Goal: Transaction & Acquisition: Purchase product/service

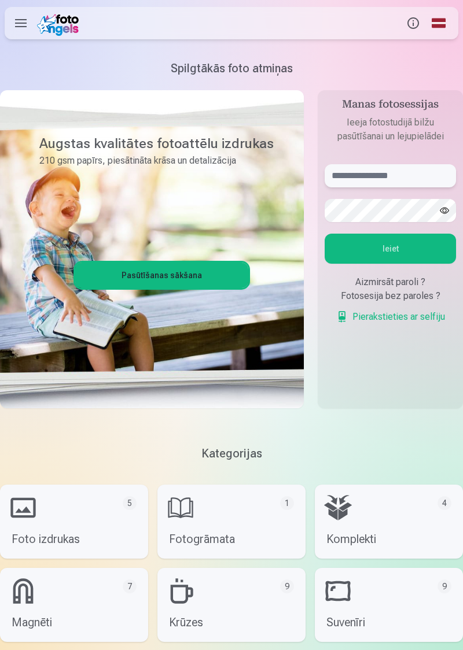
click at [362, 179] on input "text" at bounding box center [390, 175] width 131 height 23
type input "**********"
click at [397, 252] on button "Ieiet" at bounding box center [390, 249] width 131 height 30
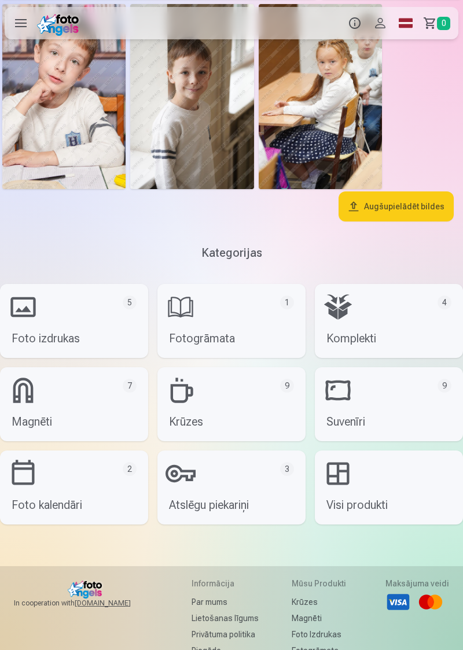
scroll to position [3519, 0]
click at [384, 337] on link "Komplekti 4" at bounding box center [389, 321] width 148 height 74
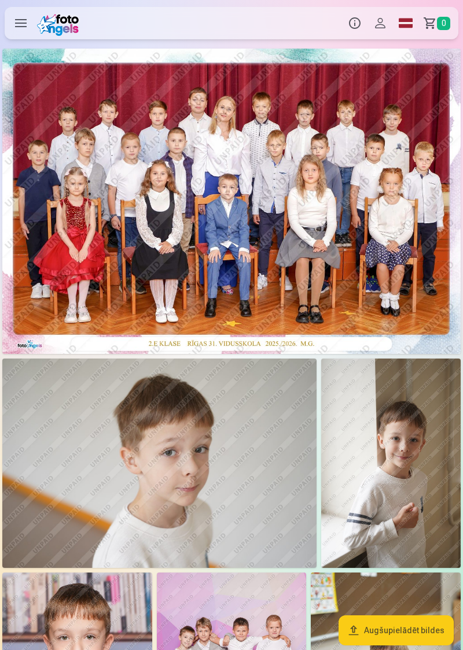
click at [22, 19] on label at bounding box center [21, 23] width 32 height 32
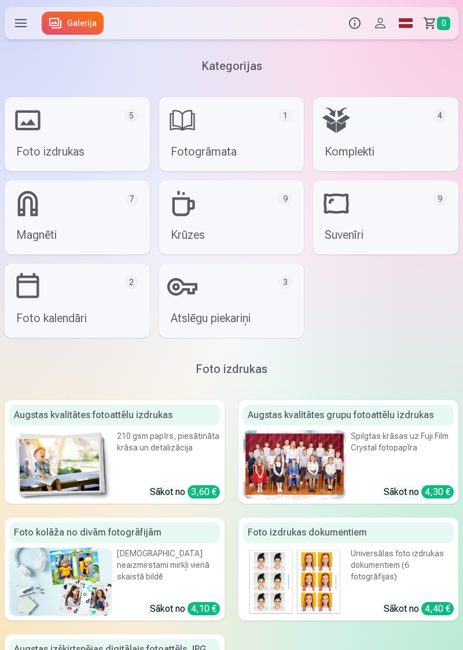
click at [311, 457] on div at bounding box center [294, 464] width 103 height 69
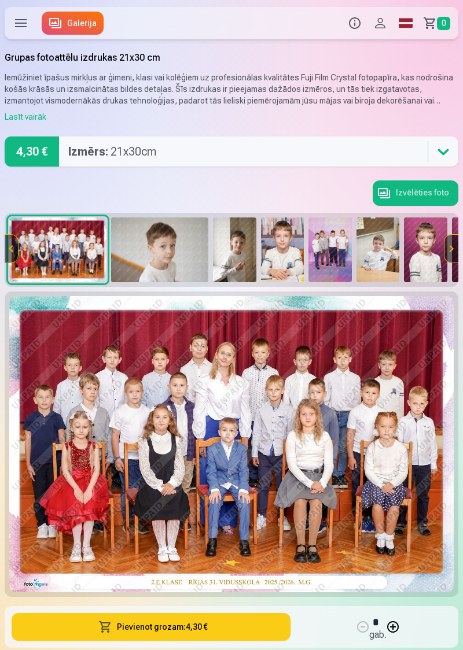
click at [183, 630] on button "Pievienot grozam : 4,30 €" at bounding box center [151, 627] width 279 height 28
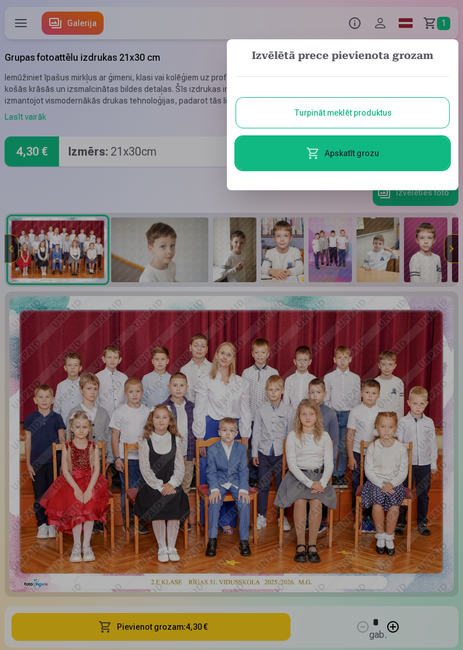
click at [370, 113] on button "Turpināt meklēt produktus" at bounding box center [342, 113] width 213 height 30
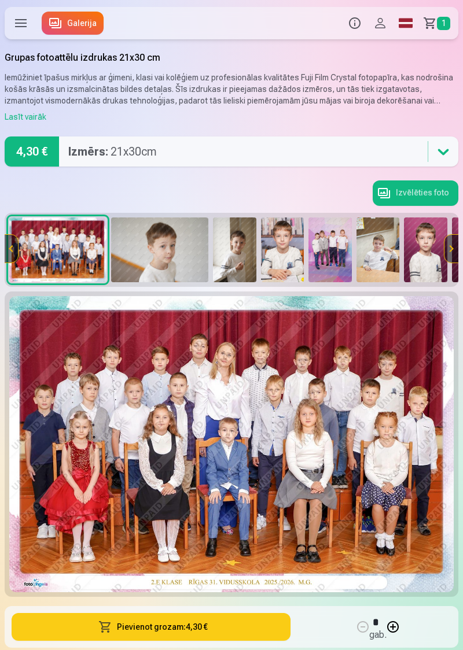
click at [164, 251] on img at bounding box center [159, 250] width 97 height 65
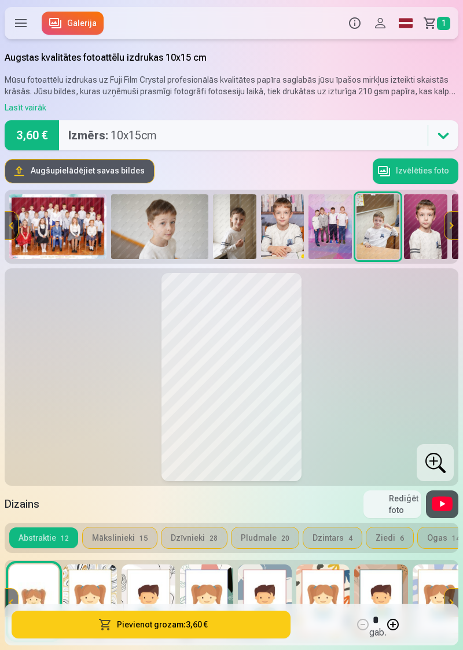
click at [123, 541] on button "Mākslinieki 15" at bounding box center [120, 538] width 74 height 21
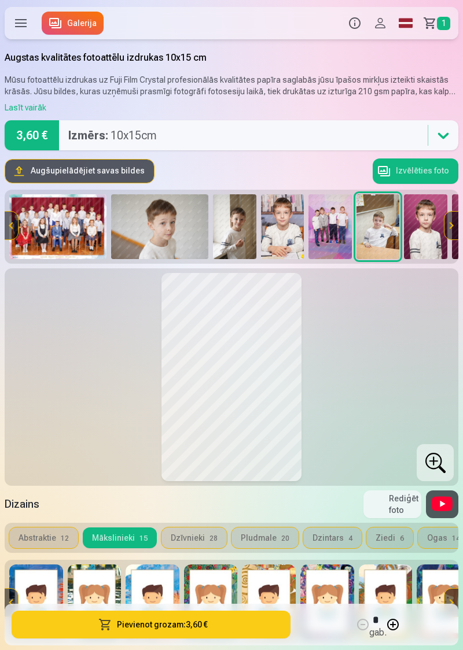
click at [395, 507] on button "Rediģēt foto" at bounding box center [392, 505] width 58 height 28
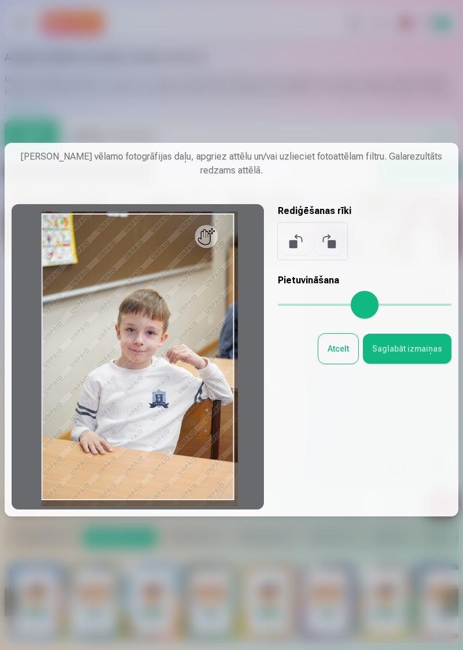
type input "*"
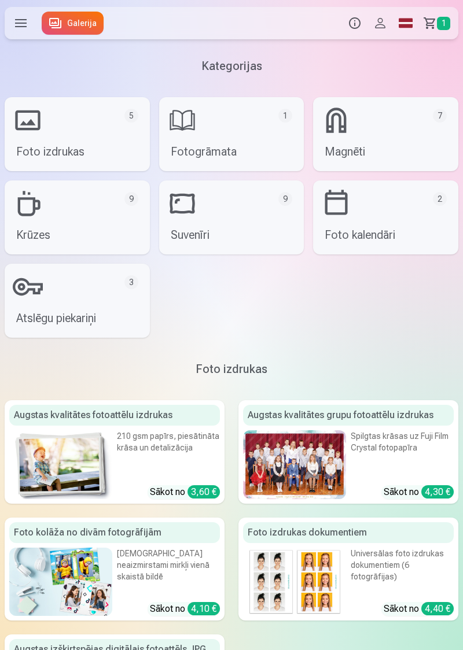
click at [301, 453] on div at bounding box center [294, 464] width 103 height 69
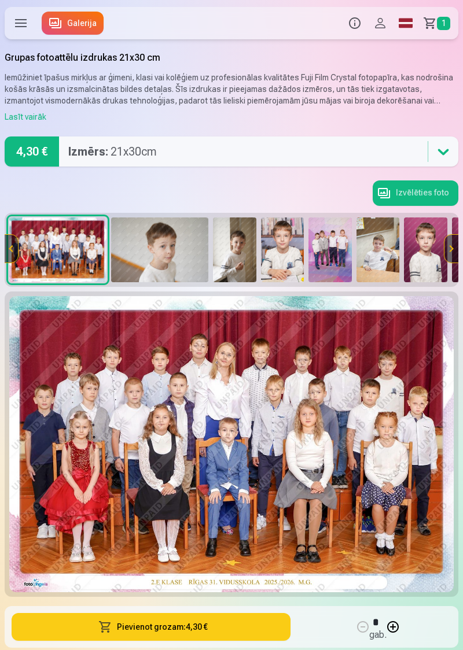
click at [340, 253] on img at bounding box center [329, 250] width 43 height 65
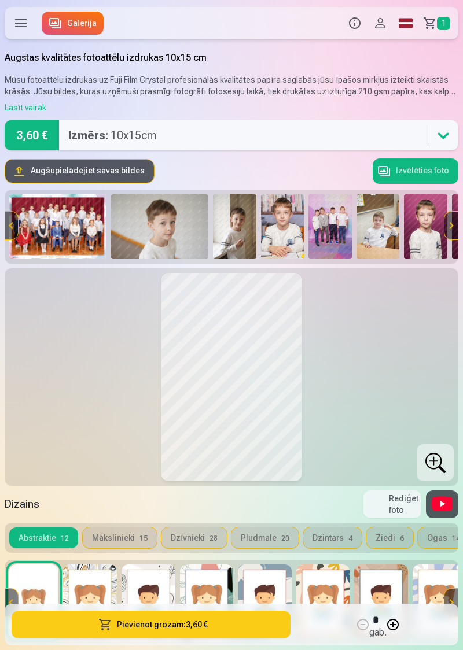
click at [336, 222] on img at bounding box center [329, 226] width 43 height 65
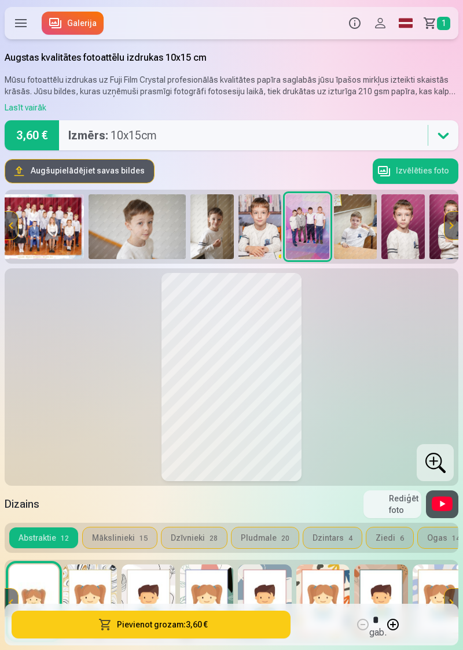
scroll to position [0, 98]
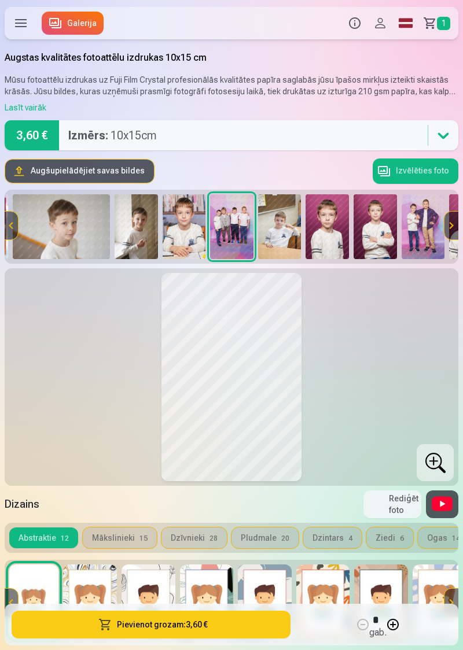
click at [338, 224] on img at bounding box center [326, 226] width 43 height 65
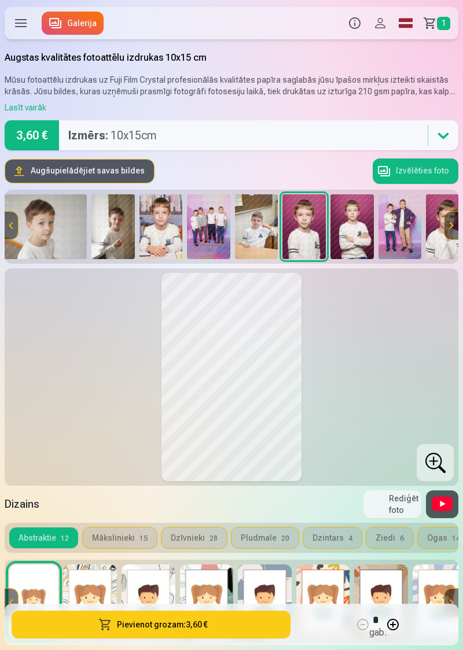
scroll to position [0, 194]
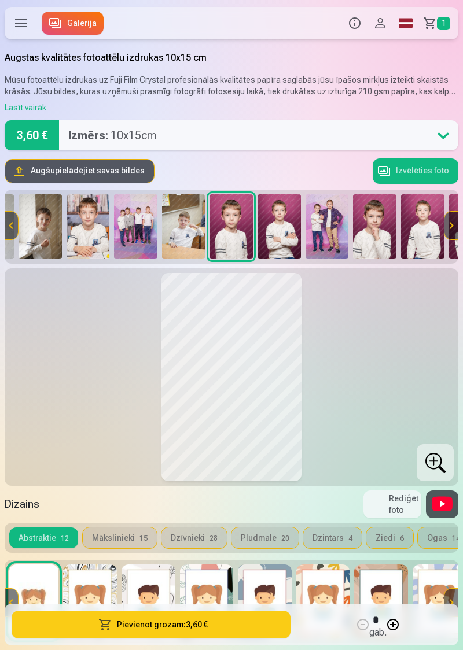
click at [283, 231] on img at bounding box center [278, 226] width 43 height 65
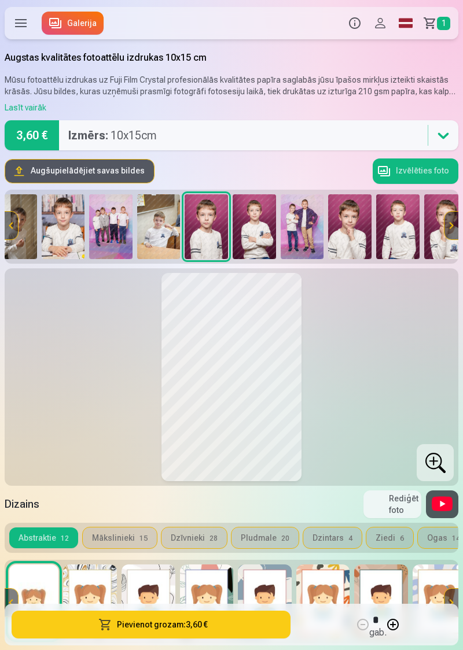
scroll to position [0, 242]
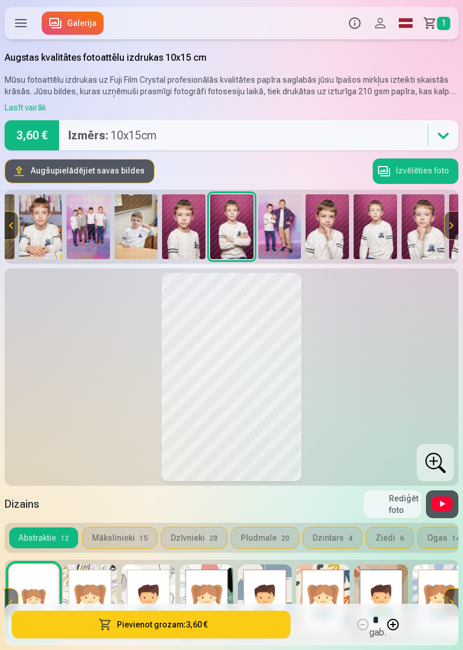
click at [288, 228] on img at bounding box center [279, 226] width 43 height 65
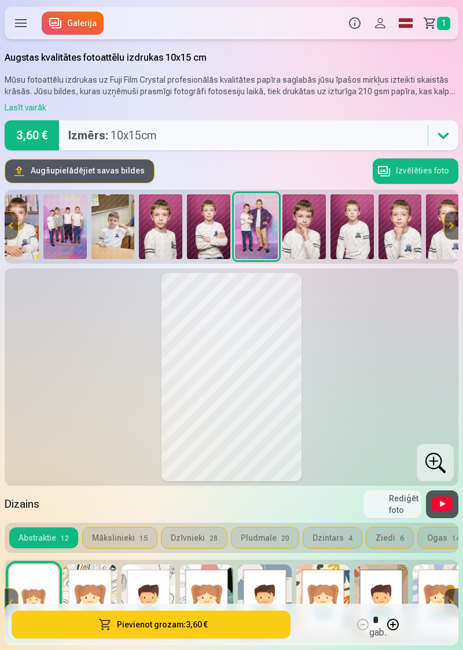
scroll to position [0, 290]
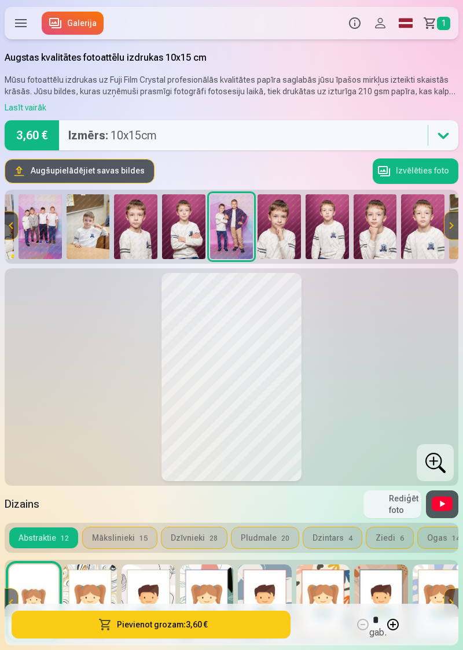
click at [196, 539] on button "Dzīvnieki 28" at bounding box center [193, 538] width 65 height 21
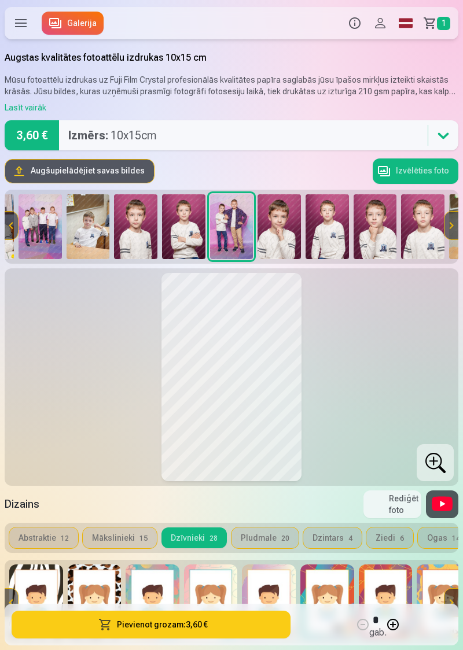
click at [253, 535] on button "Pludmale 20" at bounding box center [264, 538] width 67 height 21
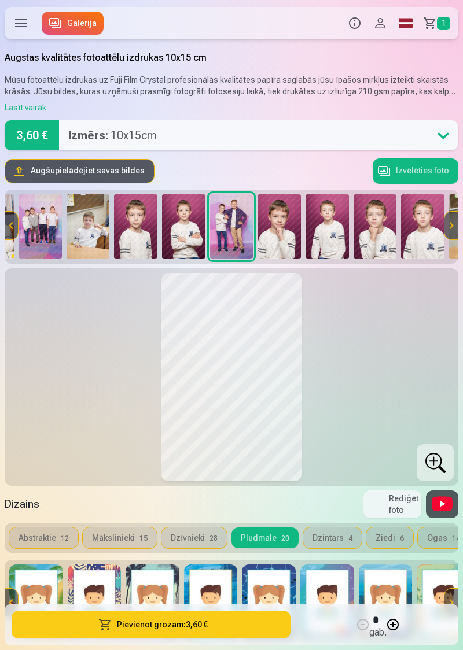
click at [330, 533] on button "Dzintars 4" at bounding box center [332, 538] width 58 height 21
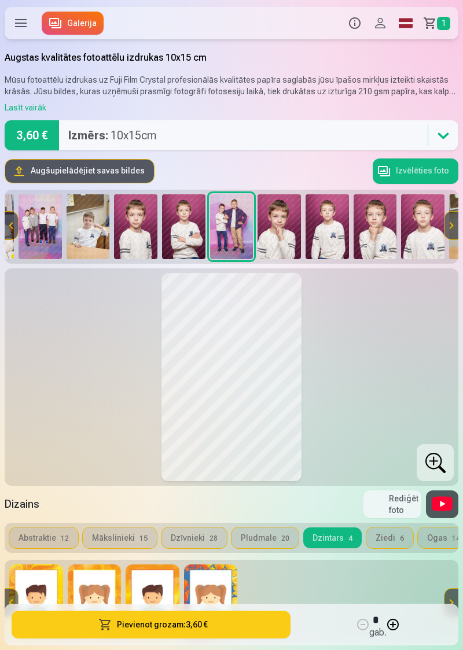
click at [373, 541] on button "Ziedi 6" at bounding box center [389, 538] width 47 height 21
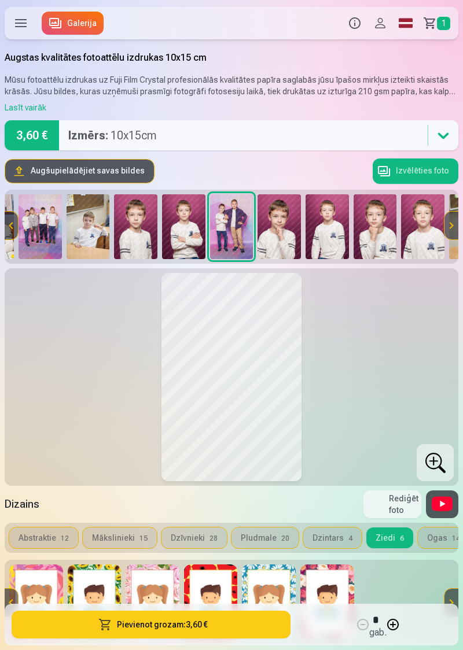
click at [378, 540] on button "Ziedi 6" at bounding box center [389, 538] width 47 height 21
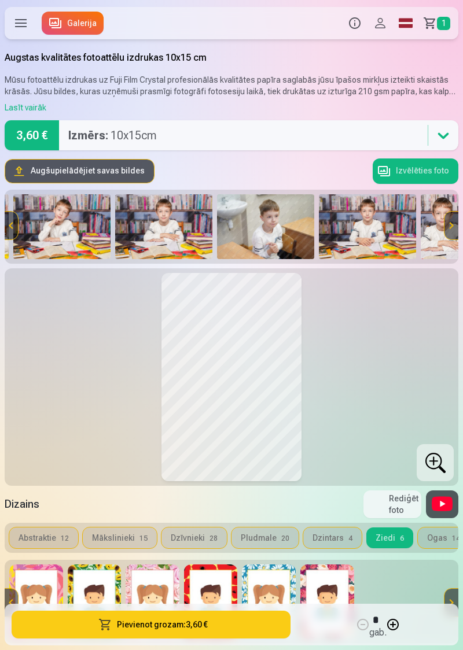
click at [274, 237] on img at bounding box center [265, 226] width 97 height 65
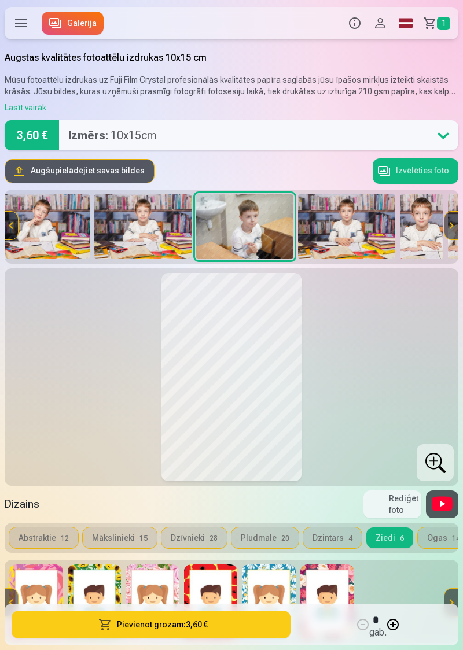
scroll to position [0, 1202]
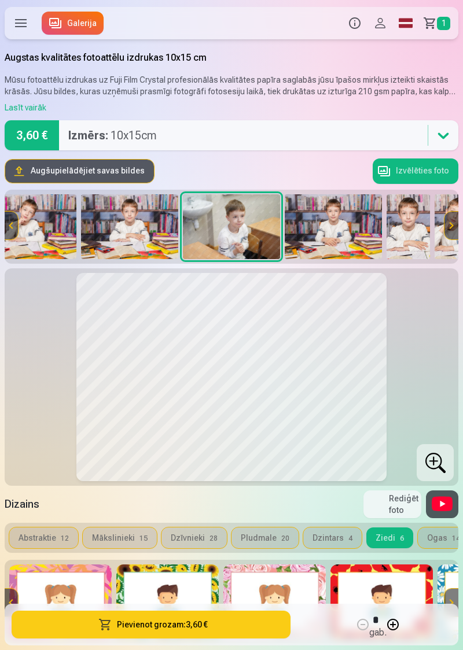
click at [341, 223] on img at bounding box center [333, 226] width 97 height 65
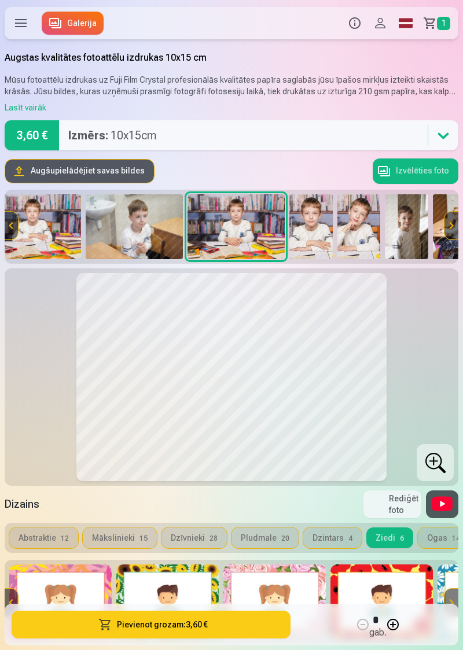
scroll to position [0, 1304]
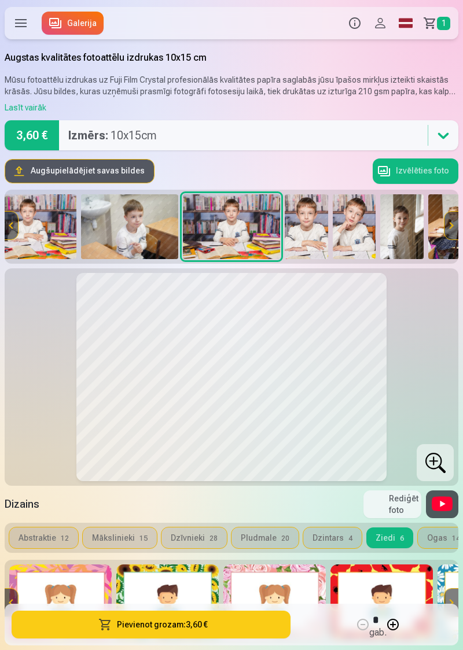
click at [343, 231] on img at bounding box center [354, 226] width 43 height 65
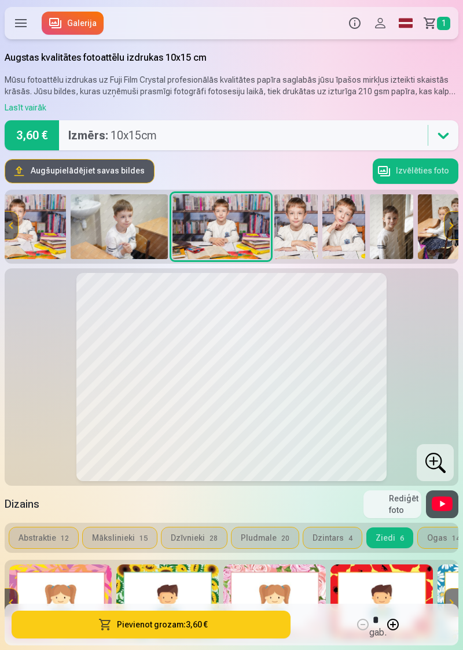
scroll to position [0, 1321]
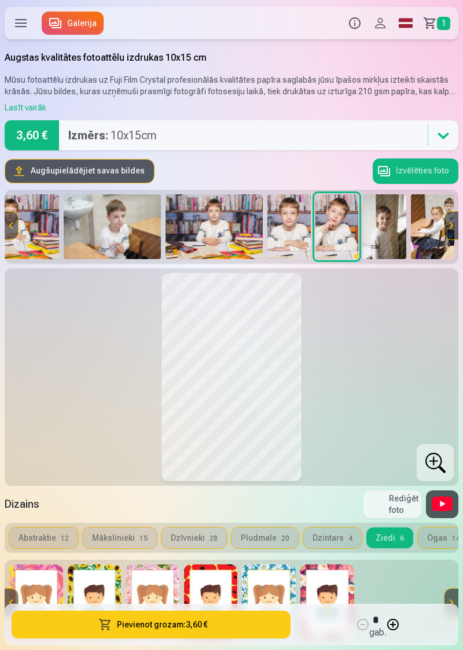
click at [428, 226] on img at bounding box center [432, 226] width 43 height 65
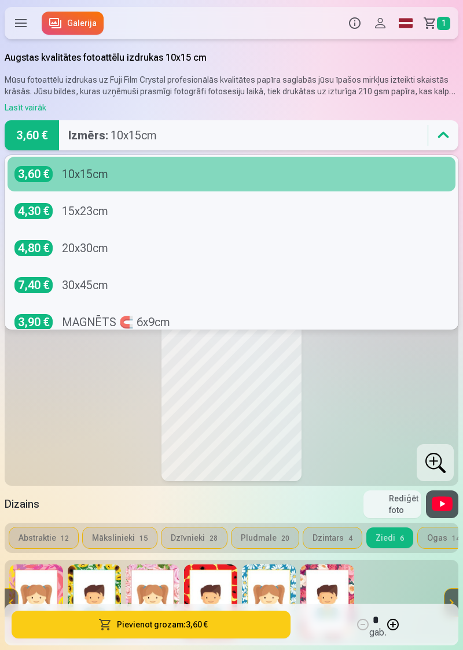
scroll to position [0, 0]
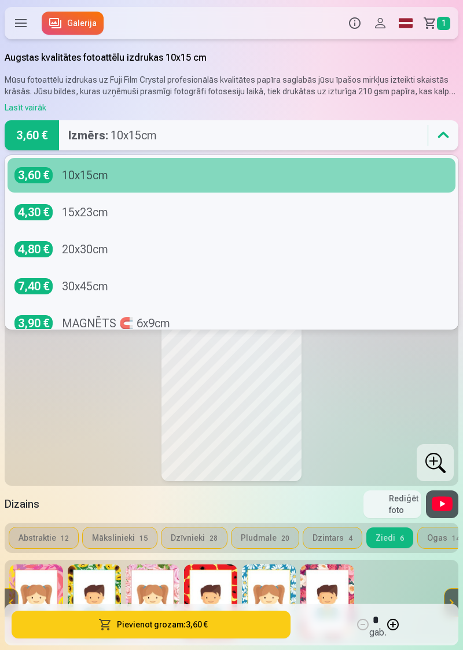
click at [78, 395] on div at bounding box center [231, 377] width 444 height 208
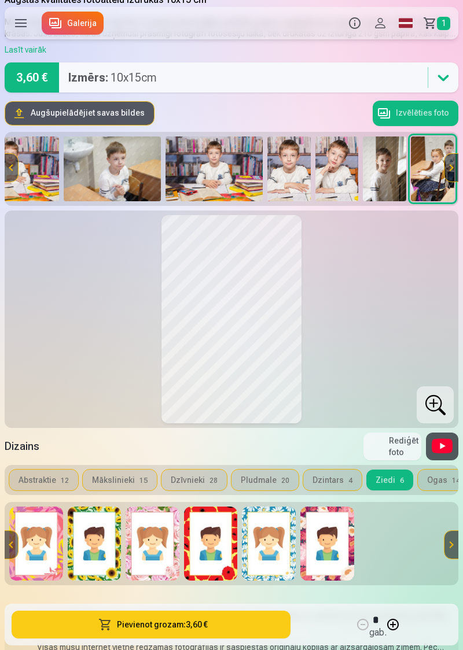
scroll to position [58, 0]
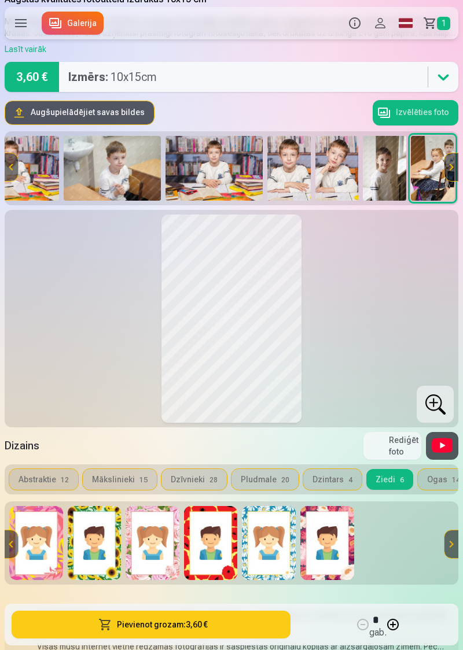
click at [47, 561] on img at bounding box center [36, 543] width 54 height 74
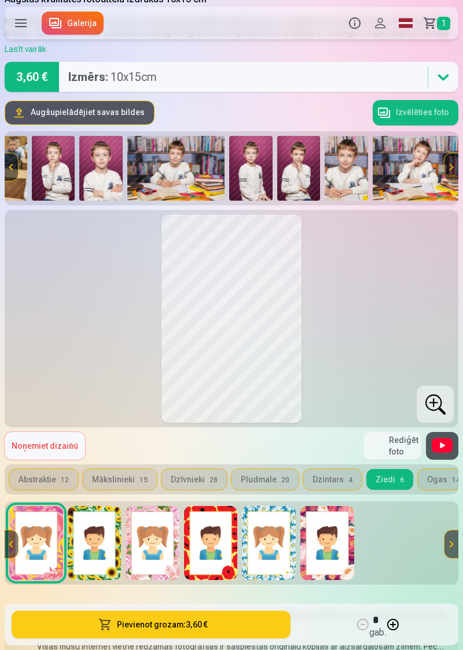
click at [261, 175] on img at bounding box center [250, 168] width 43 height 65
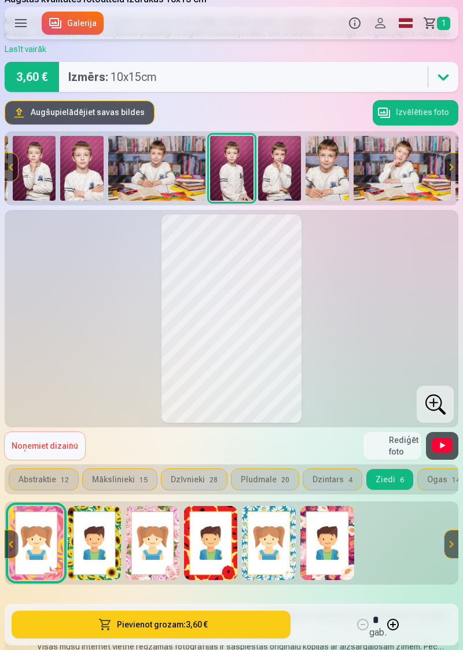
click at [92, 546] on img at bounding box center [95, 543] width 54 height 74
click at [281, 175] on img at bounding box center [279, 168] width 43 height 65
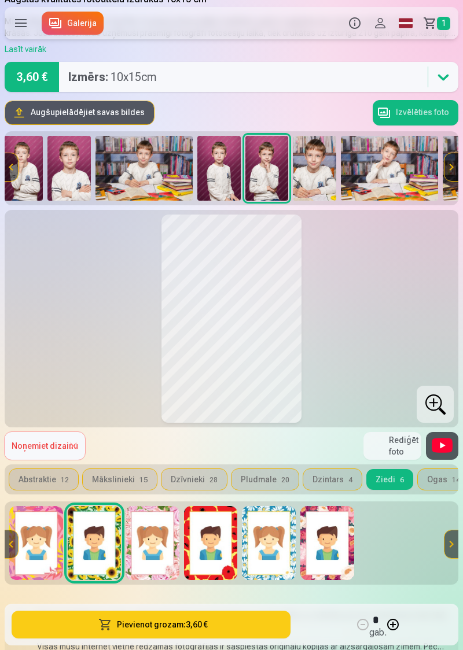
scroll to position [0, 876]
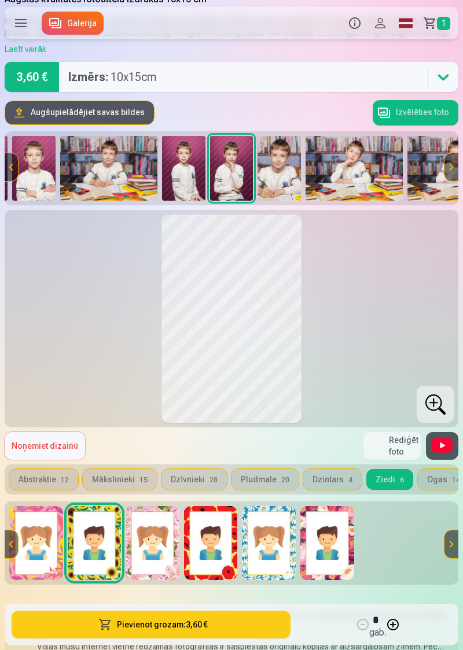
click at [272, 545] on img at bounding box center [269, 543] width 54 height 74
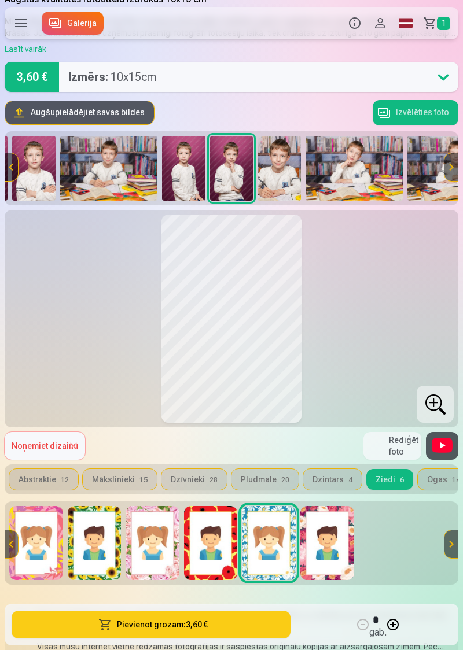
click at [330, 546] on img at bounding box center [327, 543] width 54 height 74
click at [151, 545] on img at bounding box center [153, 543] width 54 height 74
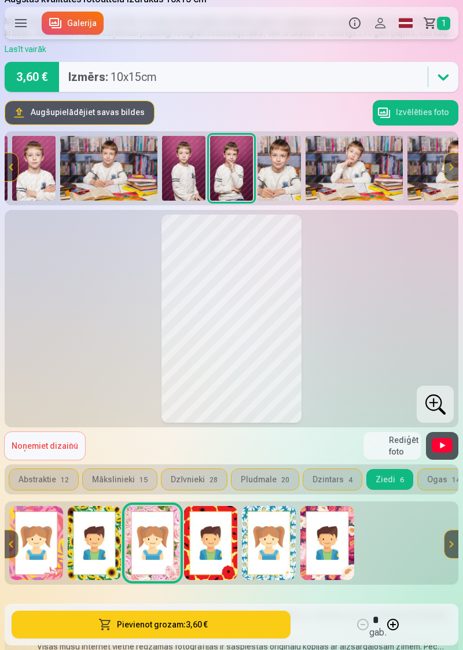
click at [102, 543] on img at bounding box center [95, 543] width 54 height 74
click at [9, 544] on button at bounding box center [11, 545] width 14 height 28
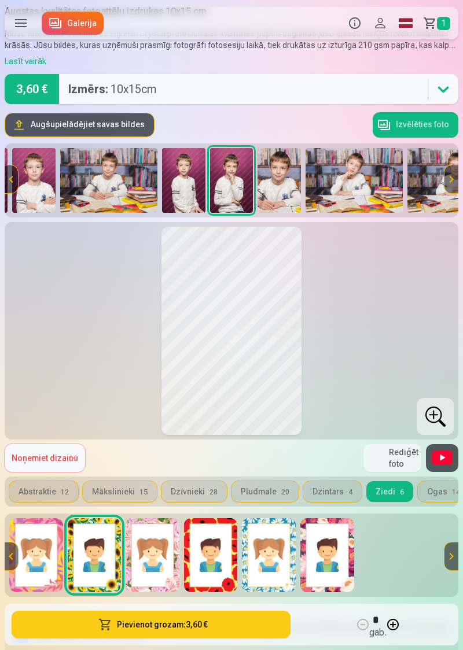
click at [183, 493] on button "Dzīvnieki 28" at bounding box center [193, 491] width 65 height 21
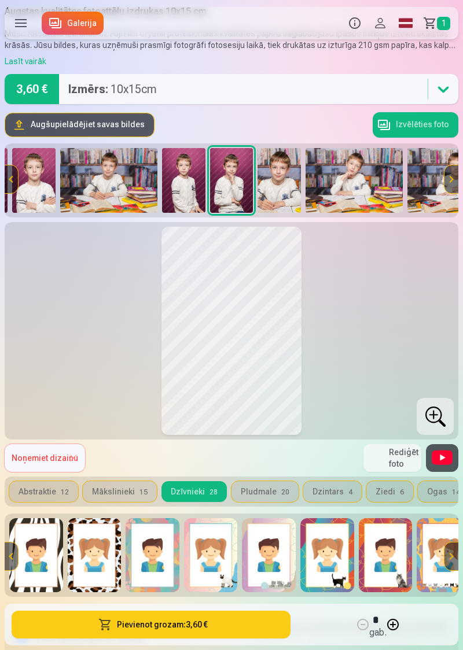
click at [32, 563] on img at bounding box center [36, 555] width 54 height 74
click at [97, 559] on img at bounding box center [95, 555] width 54 height 74
click at [157, 565] on img at bounding box center [153, 555] width 54 height 74
click at [213, 564] on img at bounding box center [211, 555] width 54 height 74
click at [91, 559] on img at bounding box center [95, 555] width 54 height 74
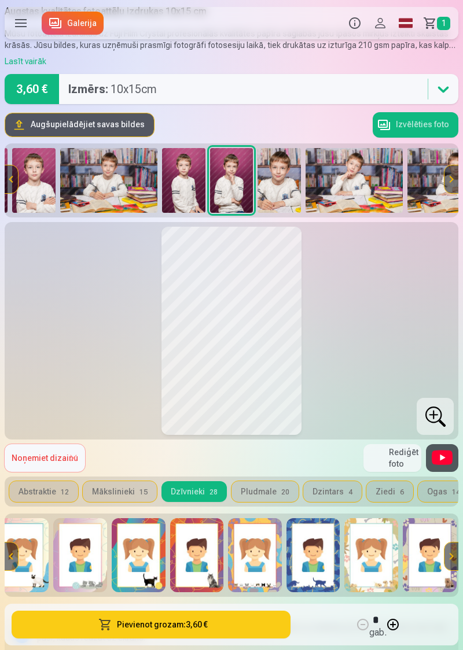
scroll to position [0, 191]
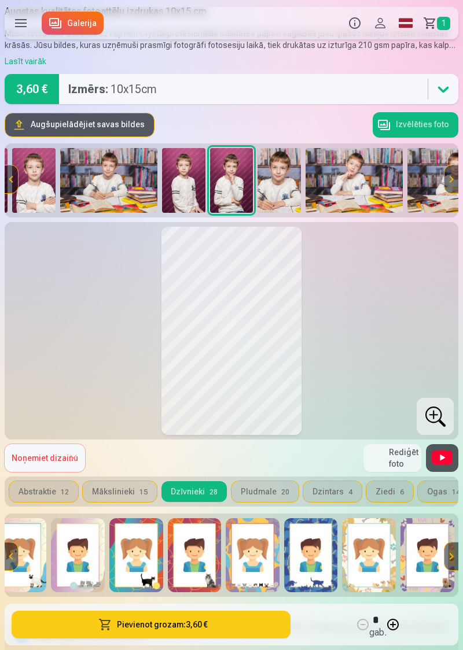
click at [317, 553] on img at bounding box center [311, 555] width 54 height 74
click at [142, 559] on img at bounding box center [136, 555] width 54 height 74
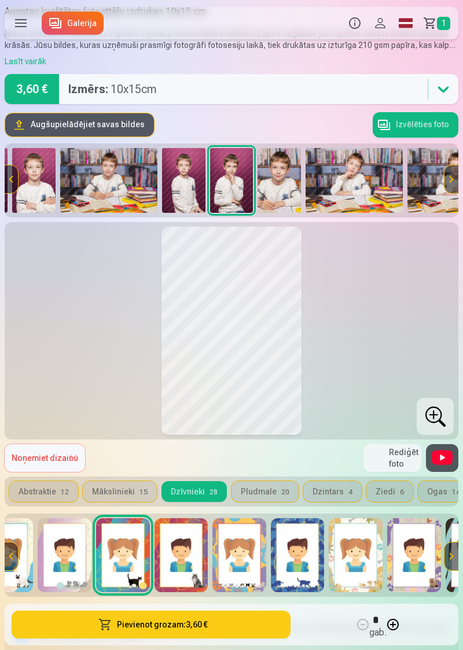
scroll to position [0, 208]
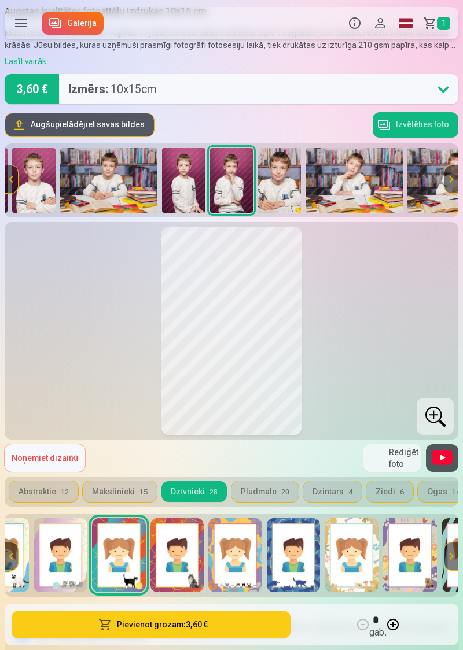
click at [123, 495] on button "Mākslinieki 15" at bounding box center [120, 491] width 74 height 21
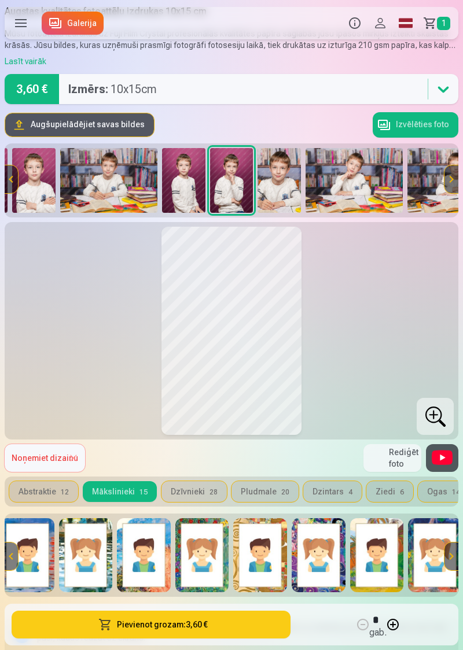
scroll to position [0, 0]
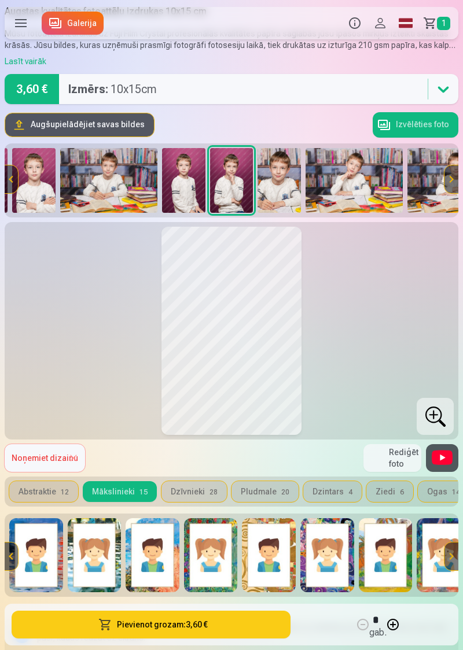
click at [41, 558] on img at bounding box center [36, 555] width 54 height 74
click at [102, 565] on img at bounding box center [95, 555] width 54 height 74
click at [193, 639] on button "Pievienot grozam : 3,60 €" at bounding box center [151, 625] width 279 height 28
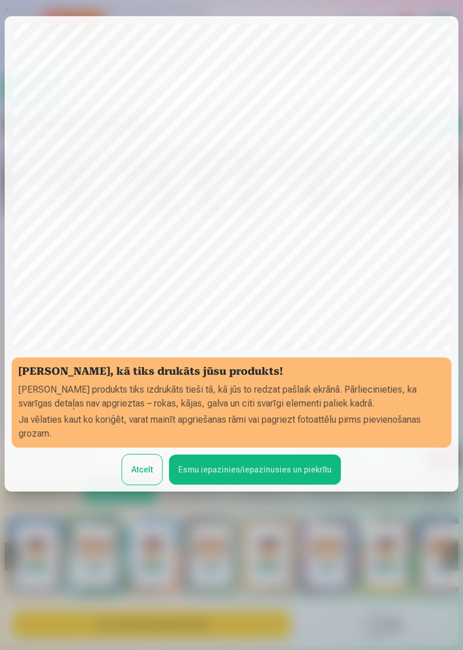
scroll to position [79, 0]
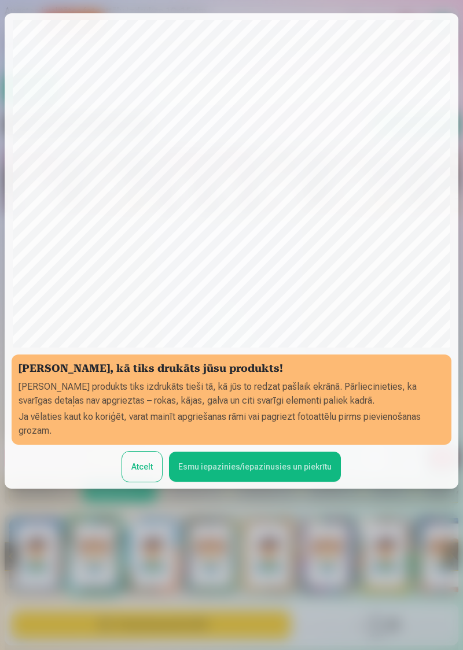
click at [241, 575] on div at bounding box center [231, 325] width 463 height 650
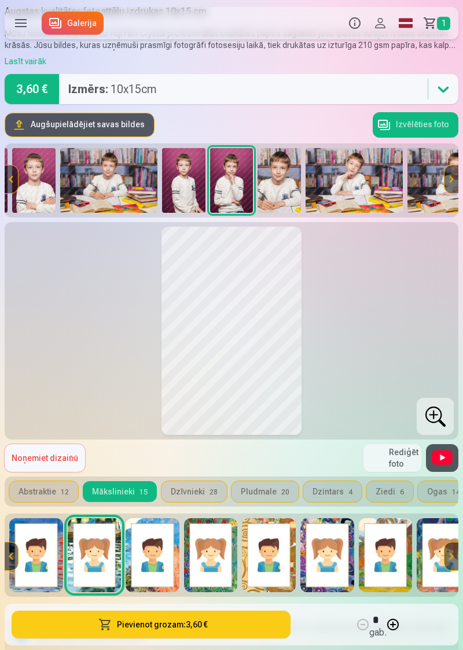
click at [183, 639] on button "Pievienot grozam : 3,60 €" at bounding box center [151, 625] width 279 height 28
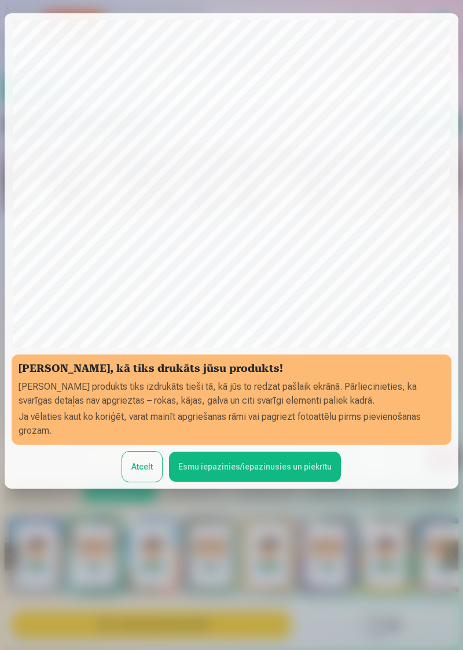
click at [268, 482] on button "Esmu iepazinies/iepazinusies un piekrītu" at bounding box center [255, 467] width 172 height 30
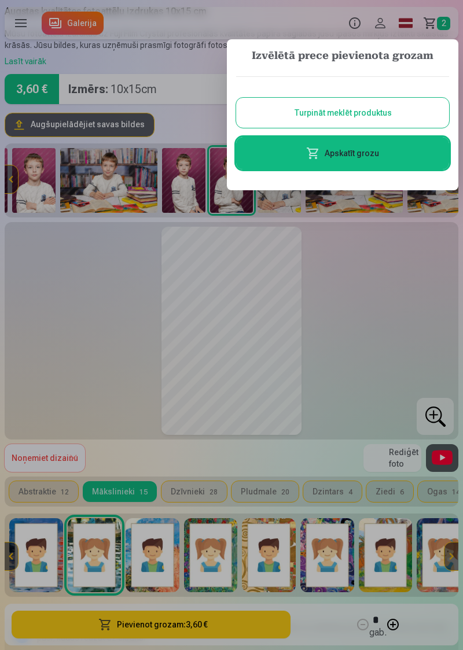
click at [360, 115] on button "Turpināt meklēt produktus" at bounding box center [342, 113] width 213 height 30
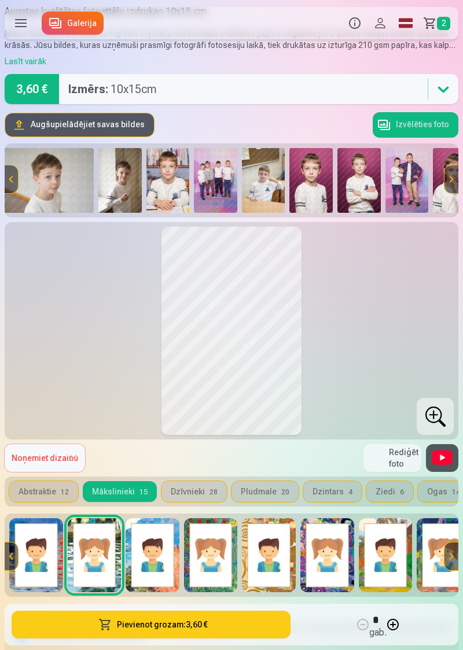
scroll to position [0, 0]
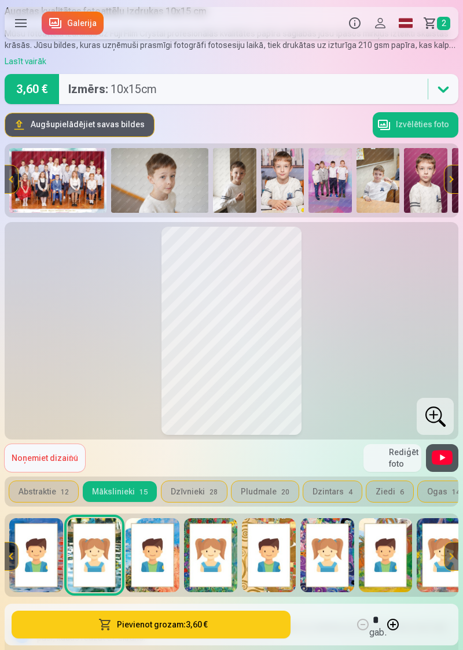
click at [78, 189] on img at bounding box center [57, 180] width 97 height 65
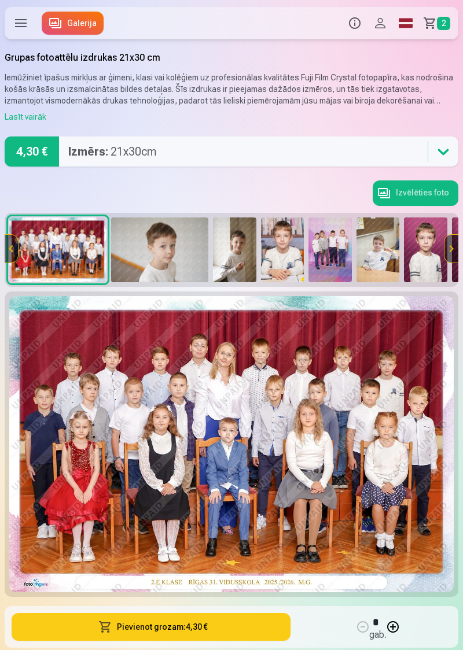
click at [26, 20] on label at bounding box center [21, 23] width 32 height 32
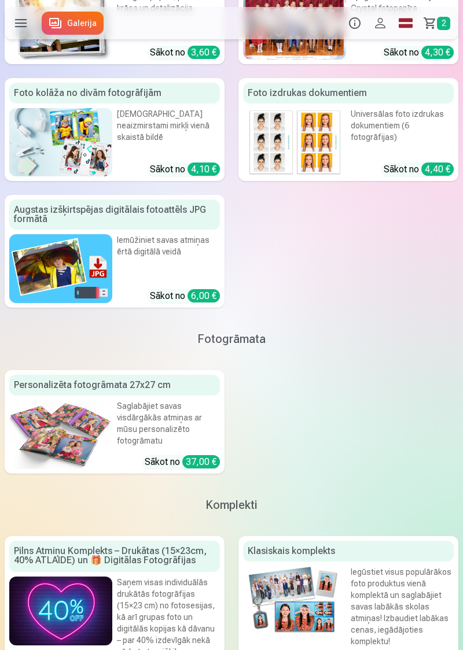
scroll to position [442, 0]
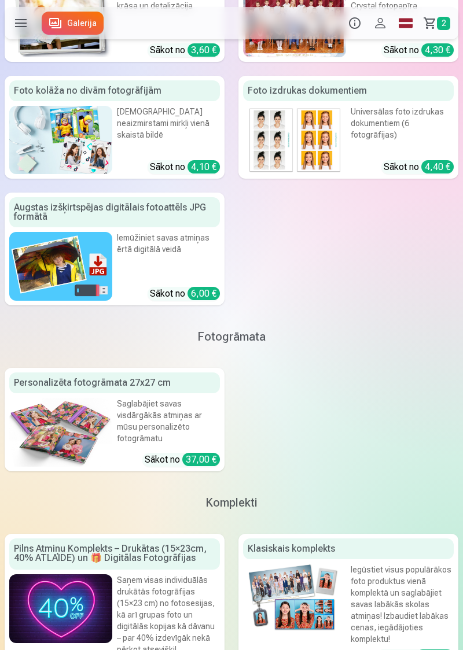
click at [76, 605] on img at bounding box center [60, 609] width 103 height 69
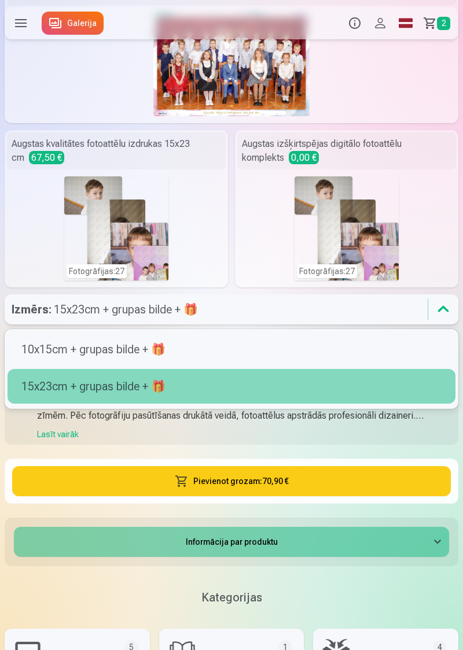
scroll to position [481, 0]
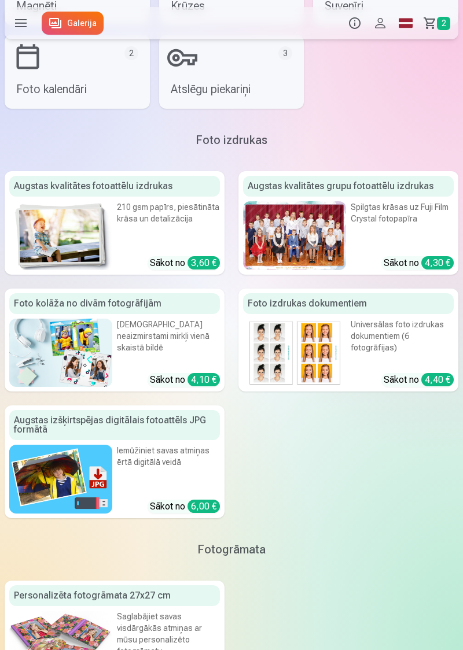
scroll to position [230, 0]
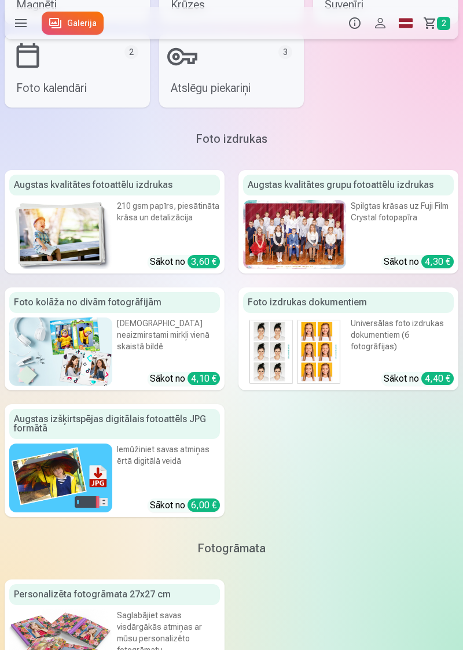
click at [90, 480] on img at bounding box center [60, 478] width 103 height 69
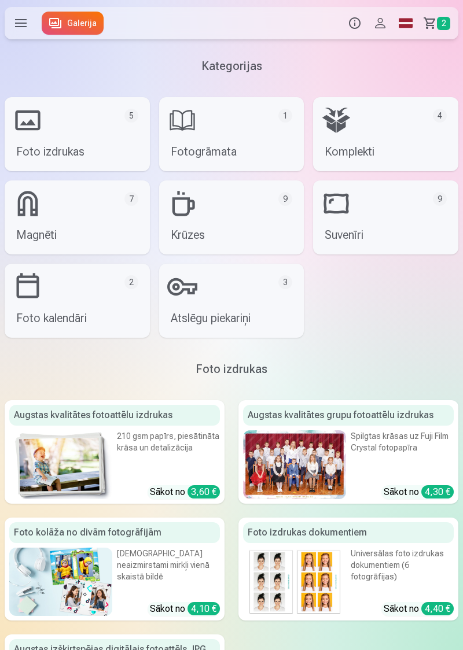
click at [299, 467] on div at bounding box center [294, 464] width 103 height 69
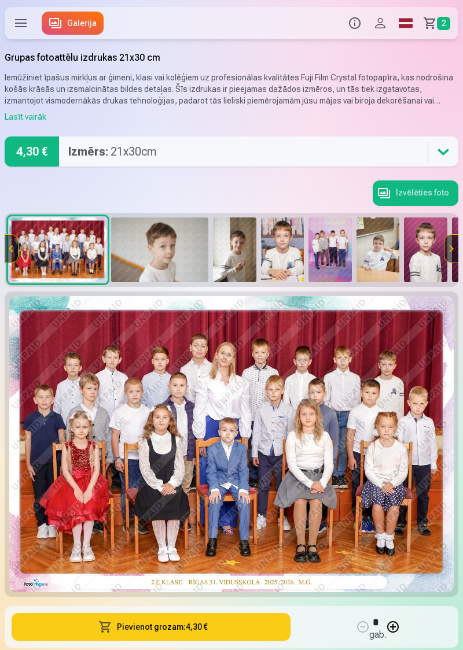
click at [334, 249] on img at bounding box center [329, 250] width 43 height 65
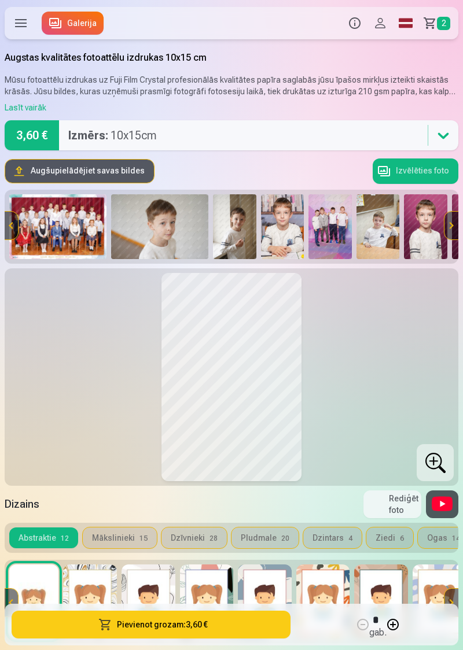
click at [329, 228] on img at bounding box center [329, 226] width 43 height 65
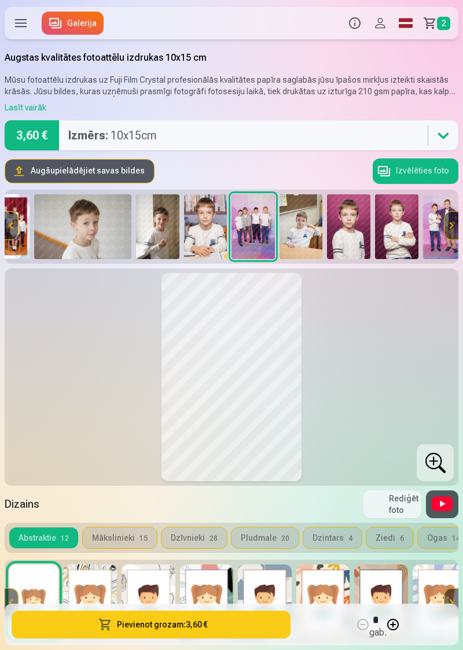
scroll to position [0, 98]
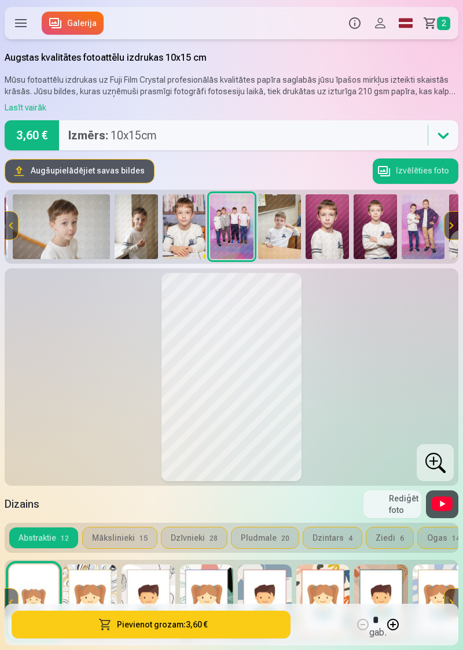
click at [290, 228] on img at bounding box center [279, 226] width 43 height 65
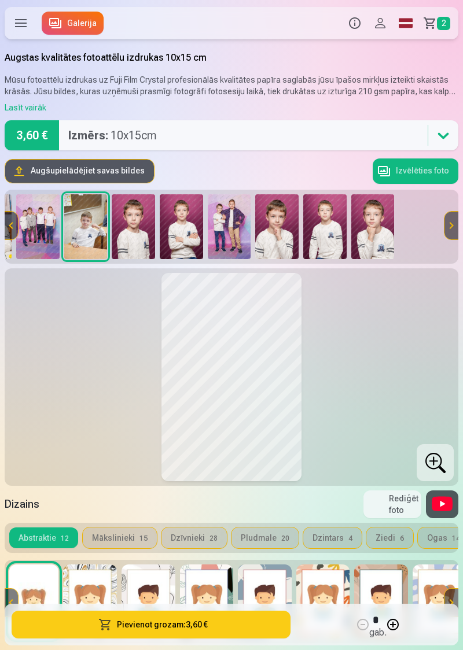
scroll to position [0, 293]
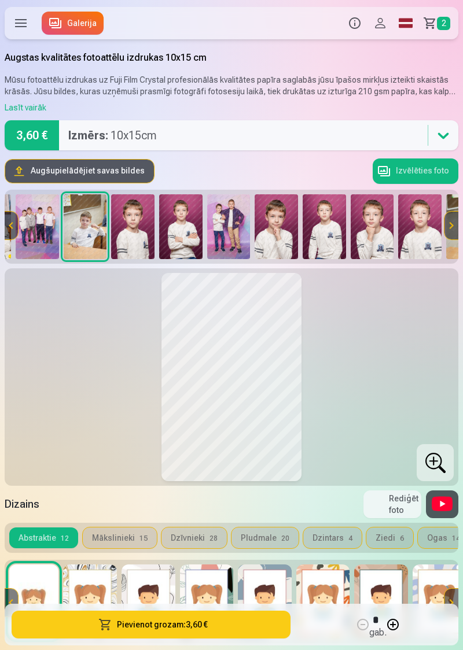
click at [374, 235] on img at bounding box center [372, 226] width 43 height 65
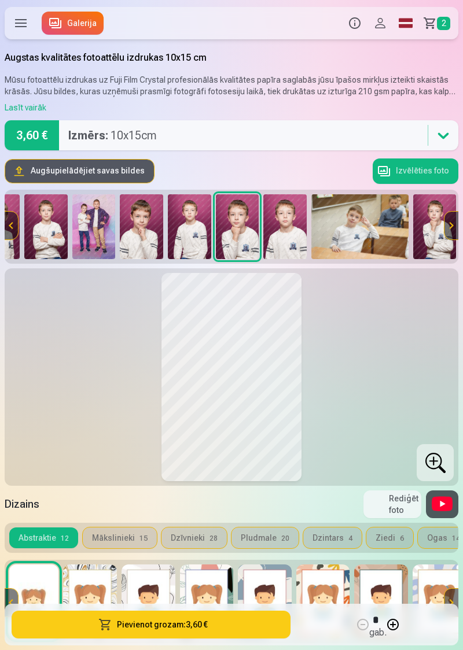
scroll to position [0, 433]
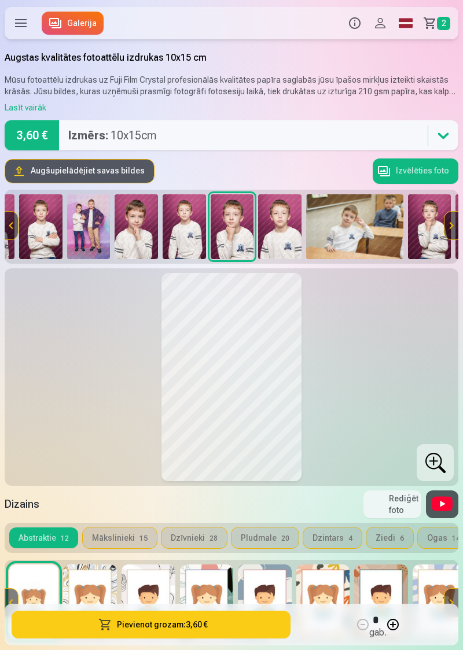
click at [289, 240] on img at bounding box center [279, 226] width 43 height 65
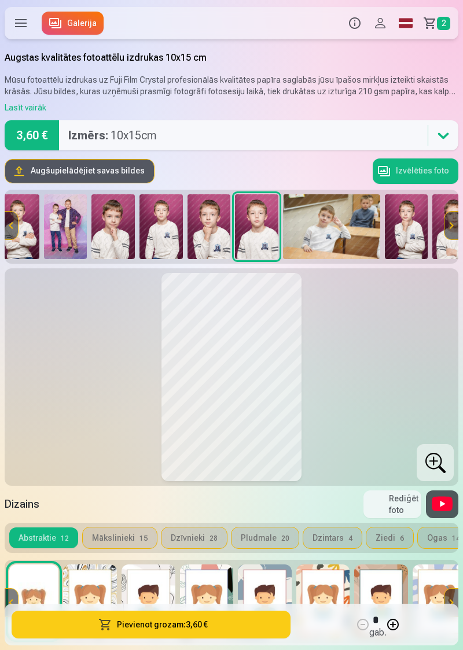
scroll to position [0, 481]
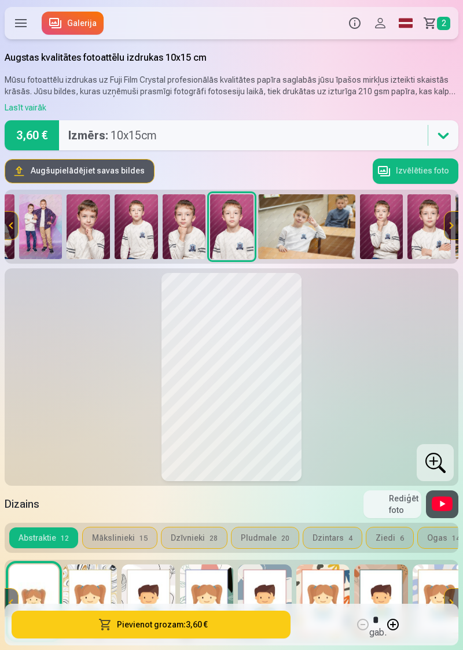
click at [321, 233] on img at bounding box center [306, 226] width 97 height 65
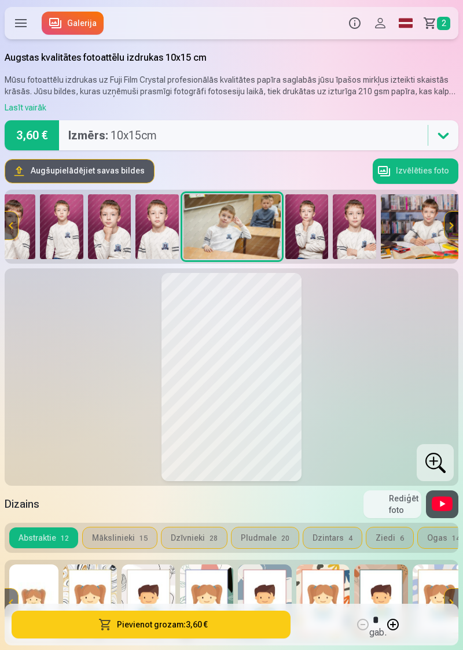
scroll to position [0, 555]
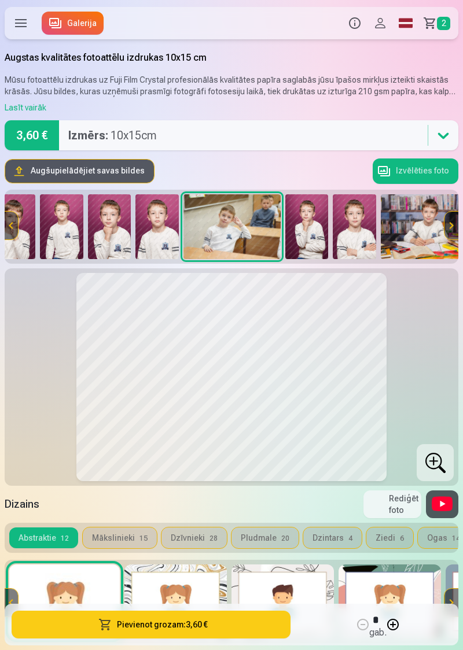
click at [363, 233] on img at bounding box center [354, 226] width 43 height 65
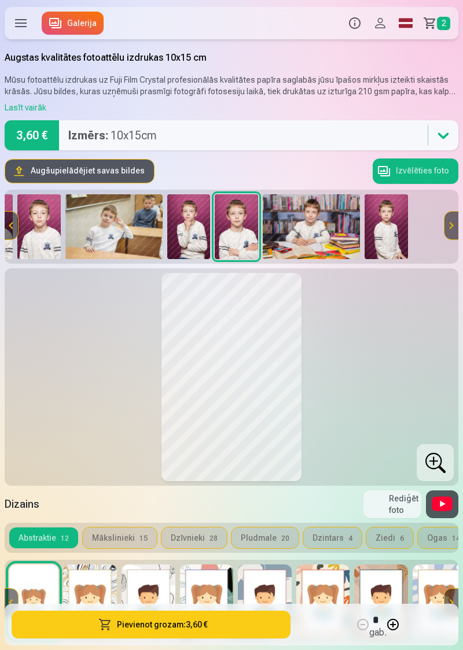
scroll to position [0, 678]
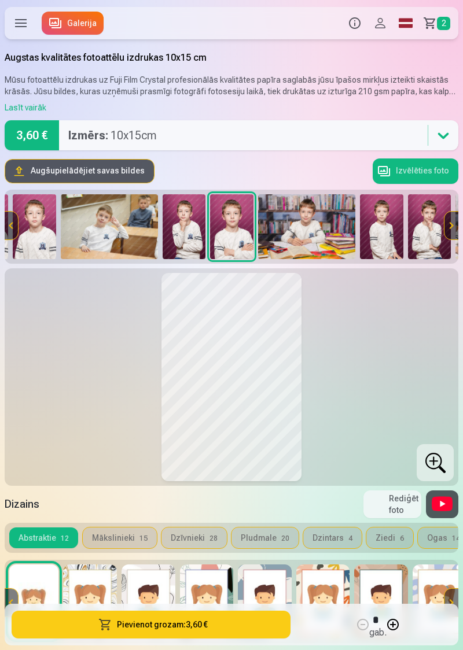
click at [324, 231] on img at bounding box center [306, 226] width 97 height 65
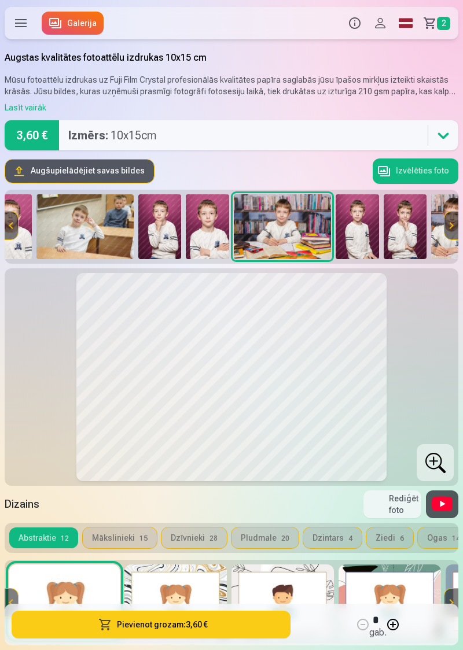
scroll to position [0, 753]
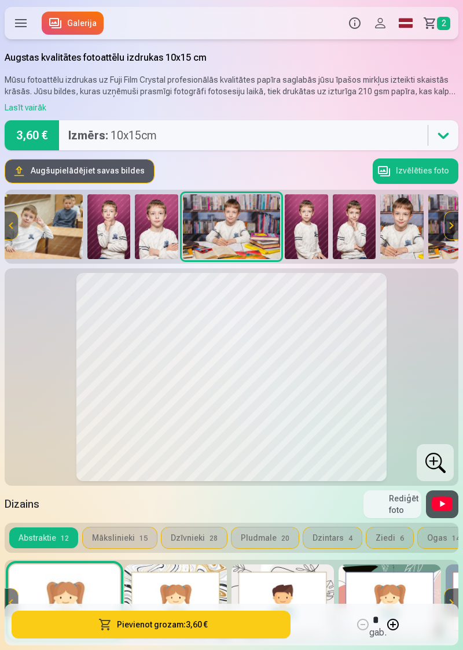
click at [120, 541] on button "Mākslinieki 15" at bounding box center [120, 538] width 74 height 21
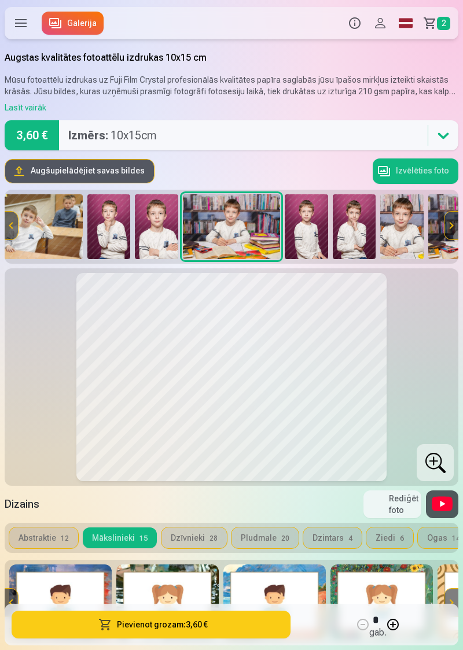
click at [278, 607] on img at bounding box center [274, 602] width 102 height 74
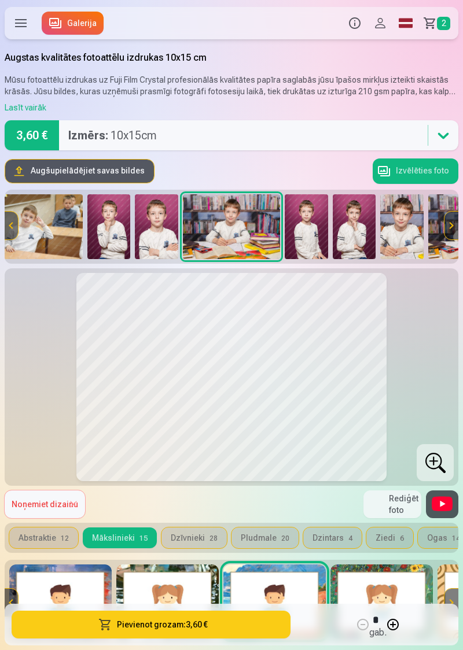
click at [199, 639] on button "Pievienot grozam : 3,60 €" at bounding box center [151, 625] width 279 height 28
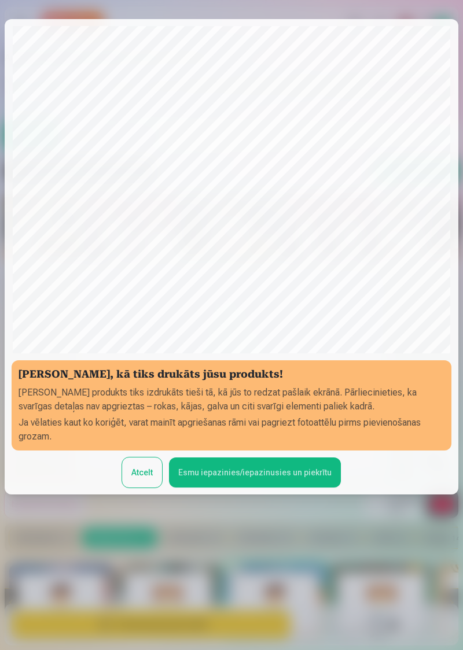
scroll to position [79, 0]
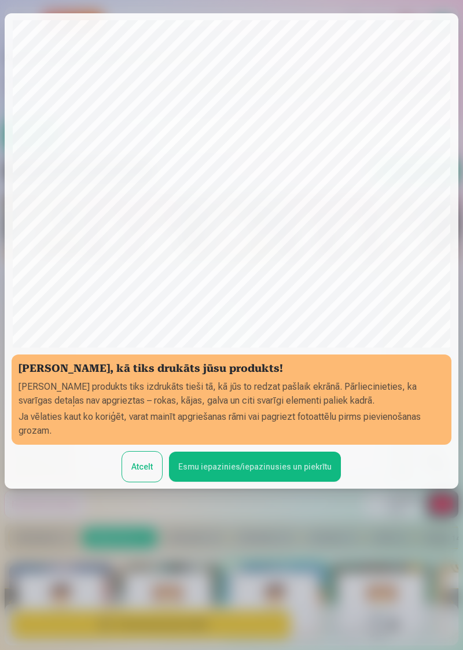
click at [279, 482] on button "Esmu iepazinies/iepazinusies un piekrītu" at bounding box center [255, 467] width 172 height 30
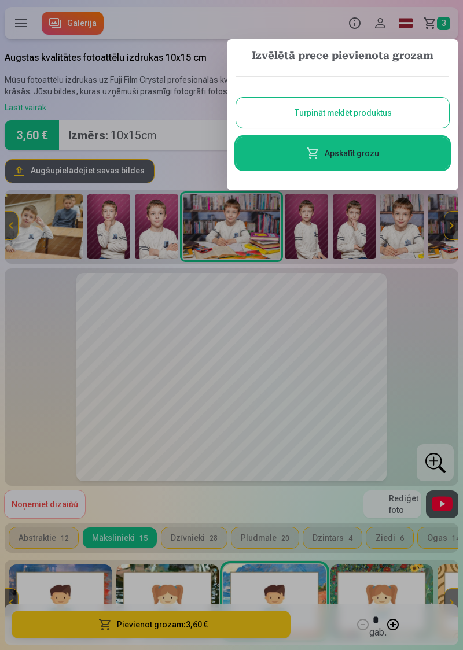
click at [386, 112] on button "Turpināt meklēt produktus" at bounding box center [342, 113] width 213 height 30
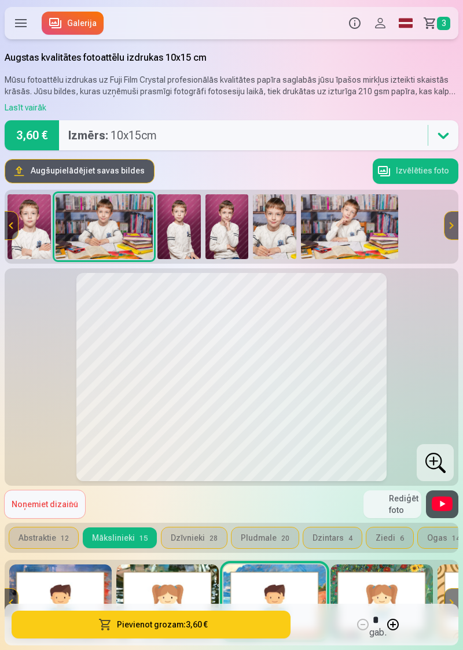
scroll to position [0, 881]
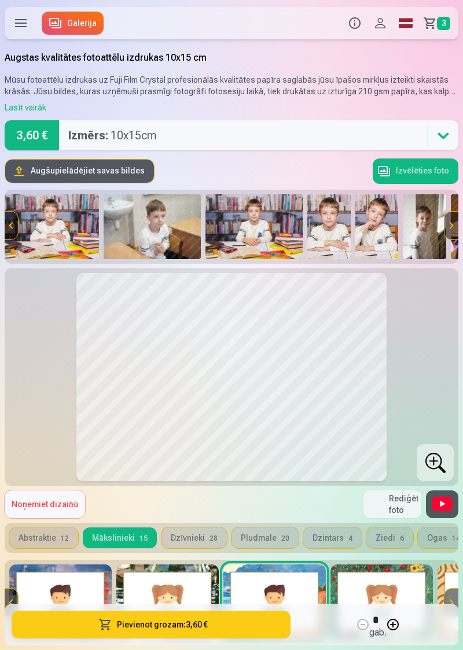
click at [331, 237] on img at bounding box center [328, 226] width 43 height 65
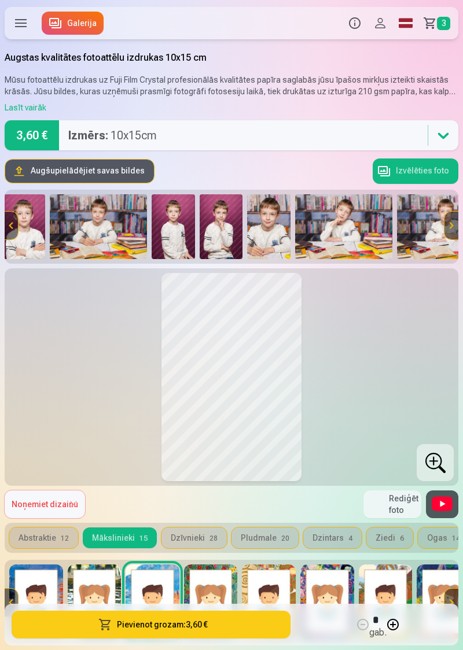
scroll to position [0, 885]
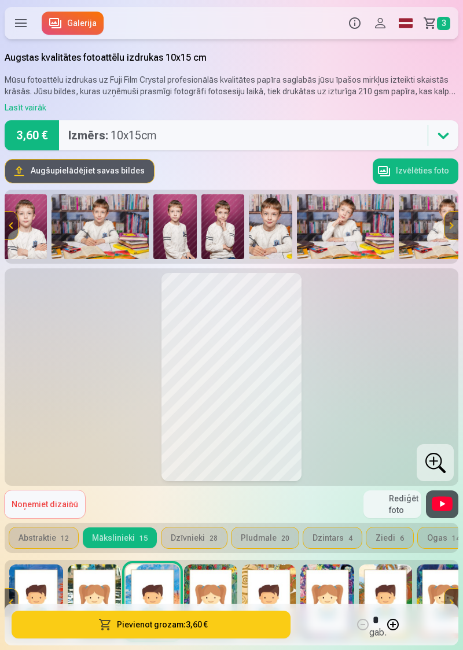
click at [269, 235] on img at bounding box center [270, 226] width 43 height 65
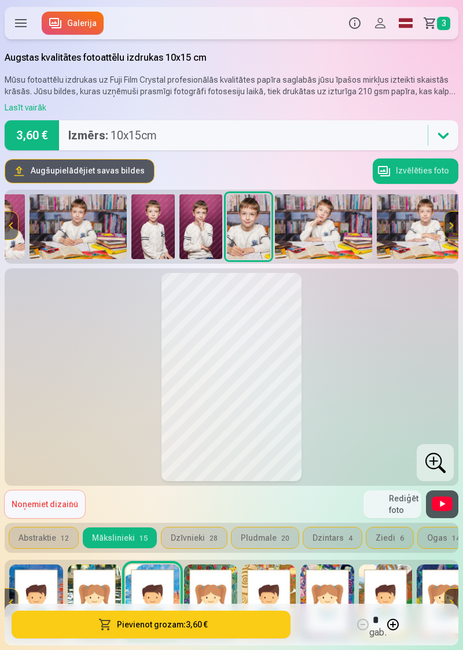
scroll to position [0, 923]
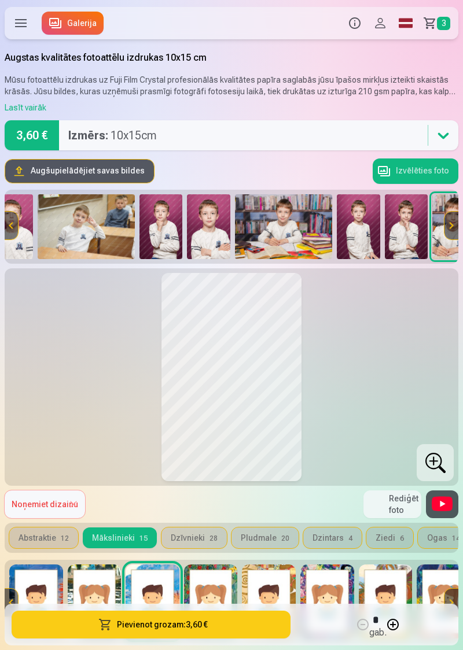
click at [216, 232] on img at bounding box center [208, 226] width 43 height 65
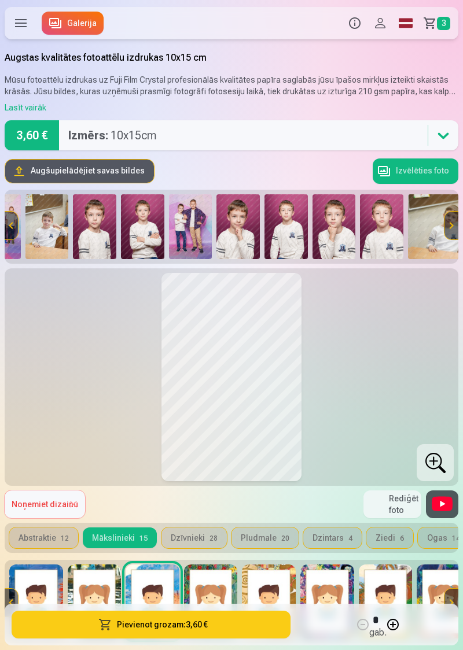
scroll to position [0, 329]
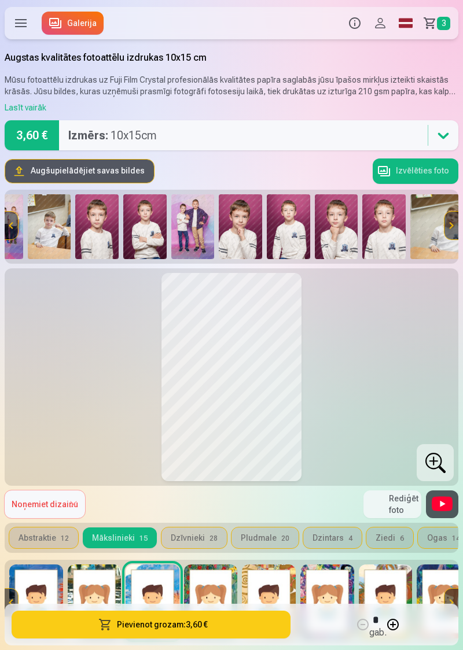
click at [196, 231] on img at bounding box center [192, 226] width 43 height 65
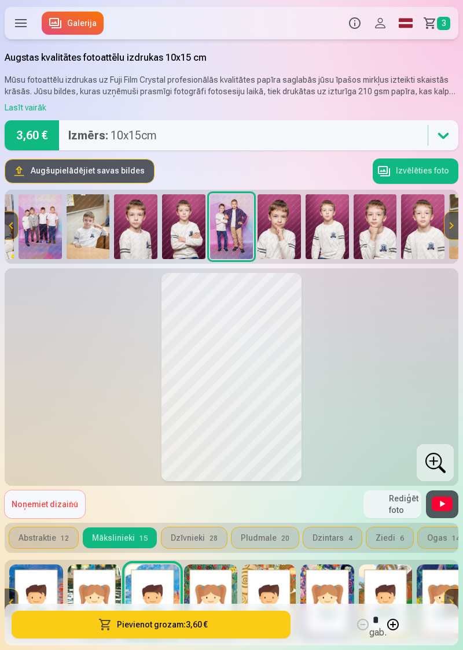
click at [55, 508] on span "Noņemiet dizainu" at bounding box center [45, 504] width 67 height 9
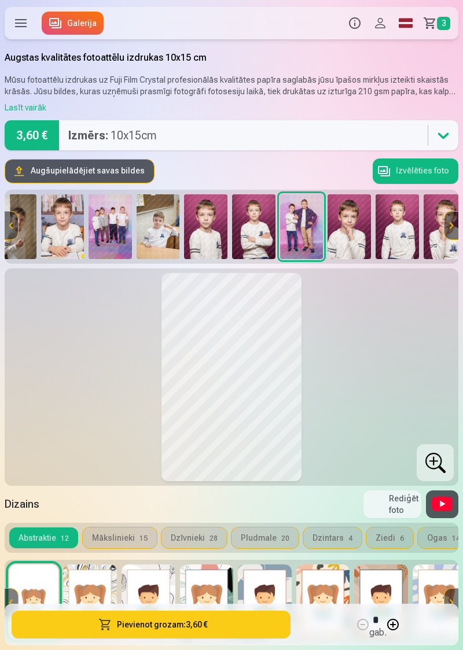
scroll to position [0, 0]
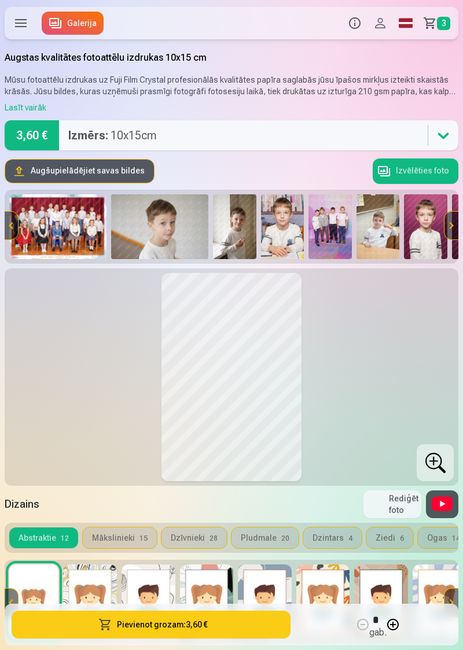
click at [89, 174] on button "Augšupielādējiet savas bildes" at bounding box center [79, 171] width 149 height 23
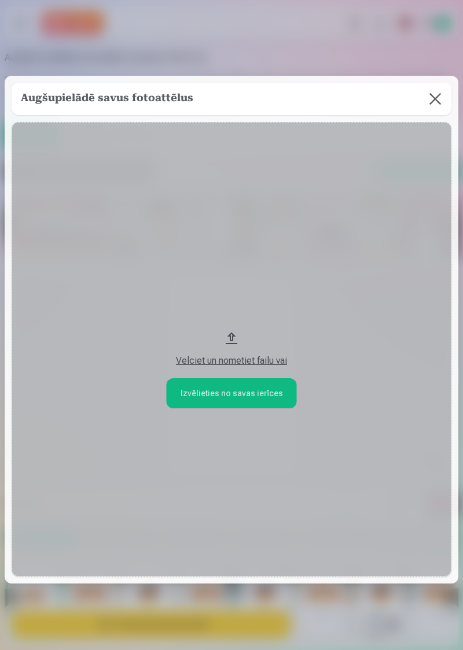
click at [251, 392] on button "Velciet un nometiet failu vai" at bounding box center [232, 349] width 440 height 455
click at [253, 368] on div "Velciet un nometiet failu vai" at bounding box center [231, 361] width 417 height 14
click at [434, 98] on button at bounding box center [435, 99] width 32 height 32
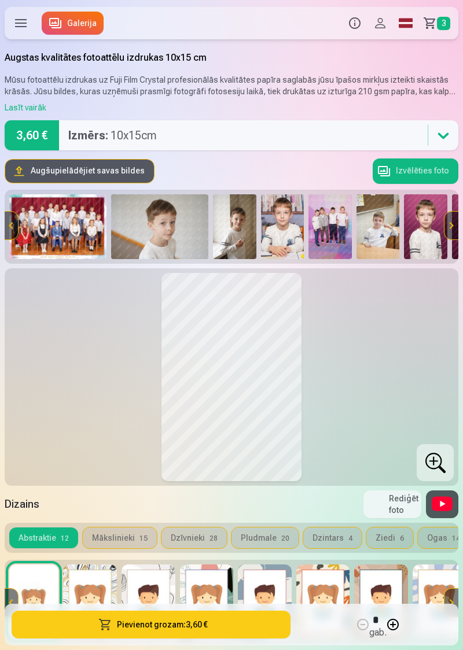
click at [424, 174] on button "Izvēlēties foto" at bounding box center [416, 171] width 86 height 25
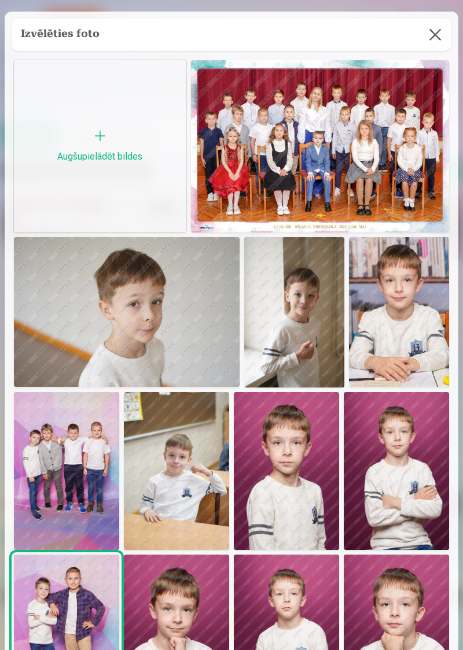
click at [444, 32] on button at bounding box center [435, 35] width 32 height 32
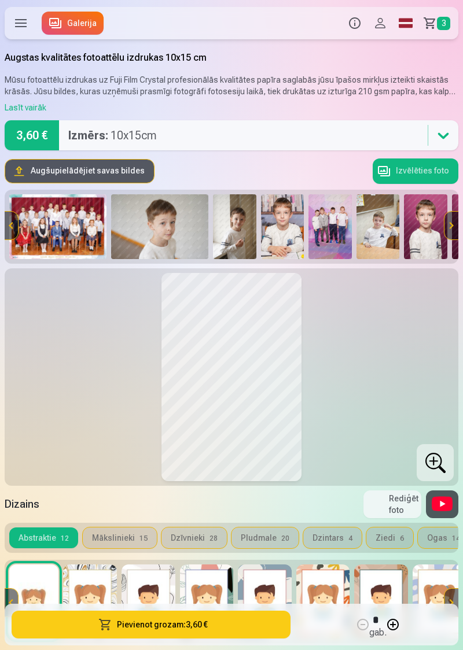
click at [79, 24] on link "Galerija" at bounding box center [73, 23] width 62 height 23
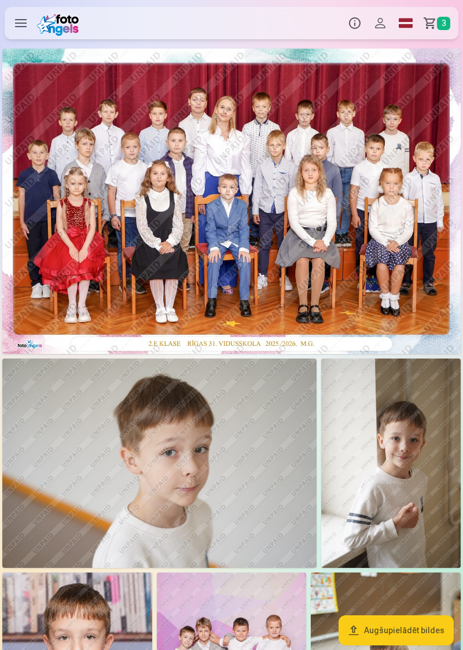
click at [408, 646] on button "Augšupielādēt bildes" at bounding box center [395, 631] width 115 height 30
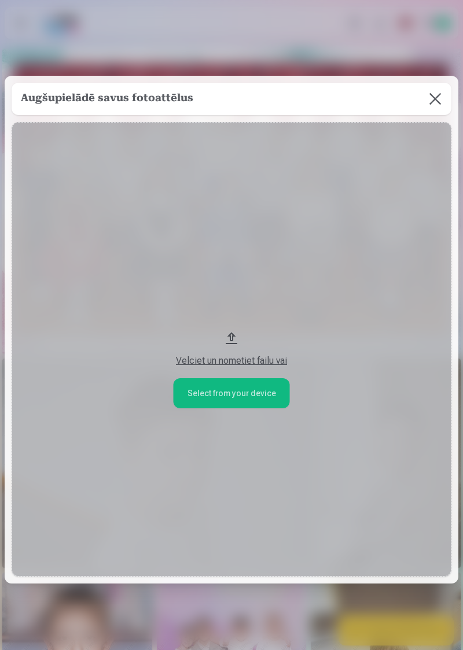
click at [235, 417] on button "Velciet un nometiet failu vai" at bounding box center [232, 349] width 440 height 455
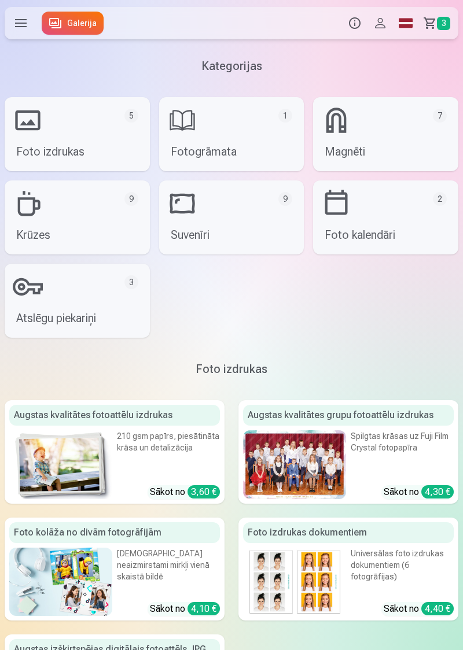
click at [451, 17] on link "Grozs 3" at bounding box center [438, 23] width 40 height 32
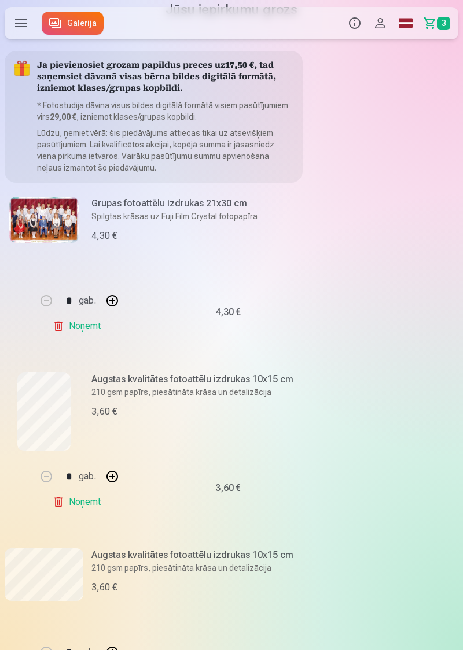
scroll to position [47, 0]
click at [72, 27] on link "Galerija" at bounding box center [73, 23] width 62 height 23
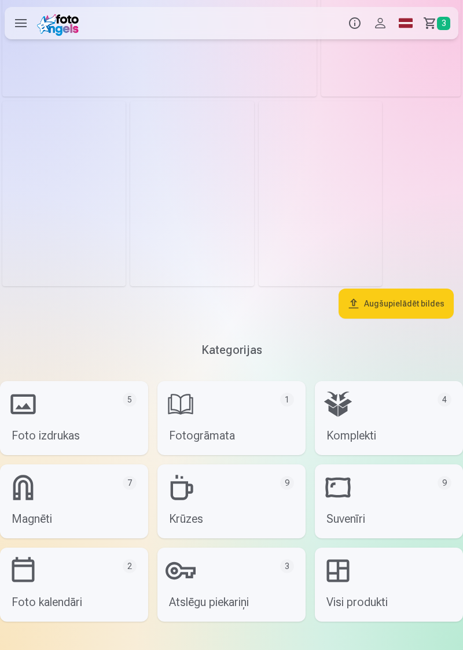
scroll to position [3422, 0]
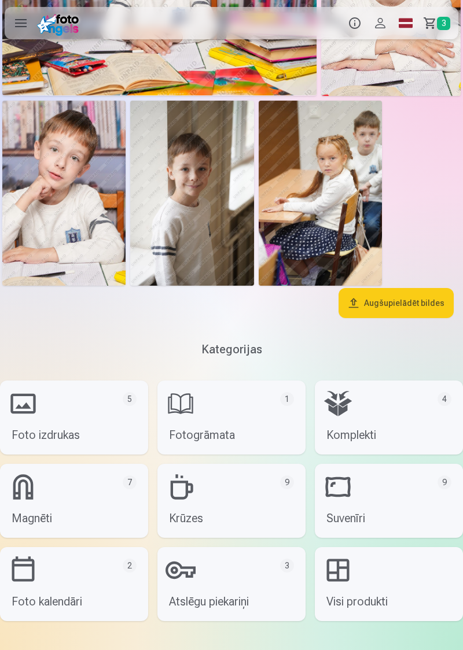
click at [228, 414] on link "Fotogrāmata 1" at bounding box center [231, 418] width 148 height 74
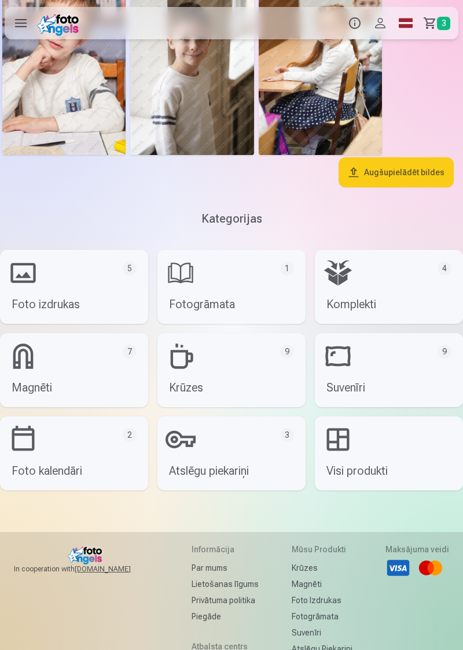
scroll to position [3613, 0]
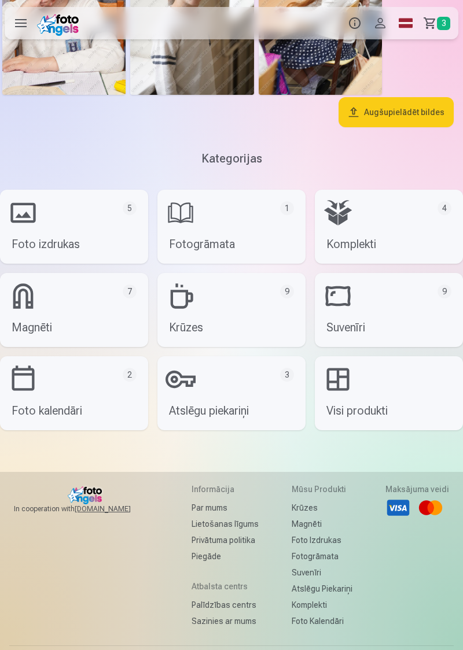
click at [386, 240] on link "Komplekti 4" at bounding box center [389, 227] width 148 height 74
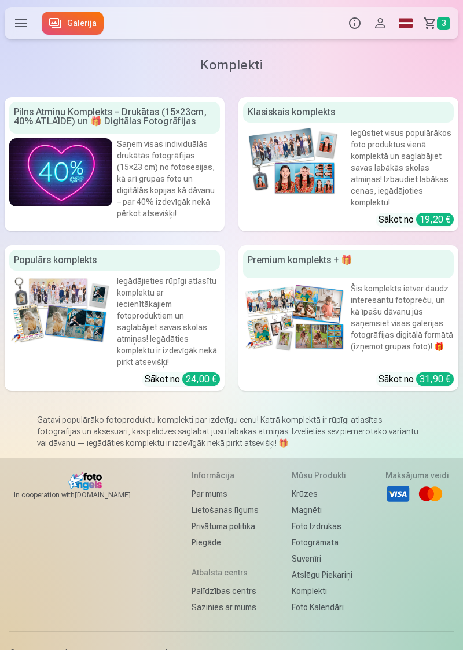
click at [311, 166] on img at bounding box center [294, 161] width 103 height 69
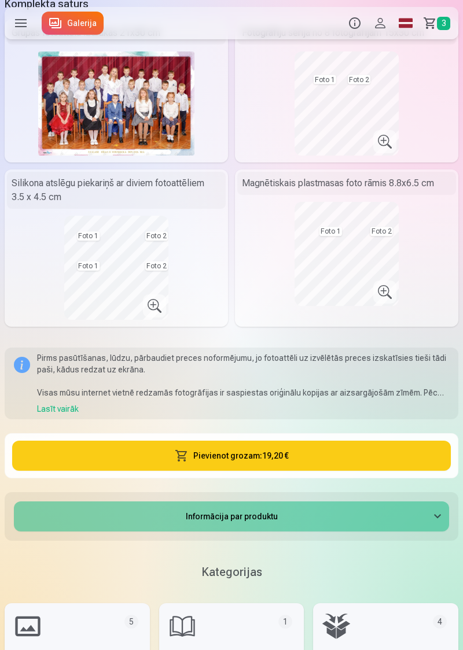
scroll to position [288, 0]
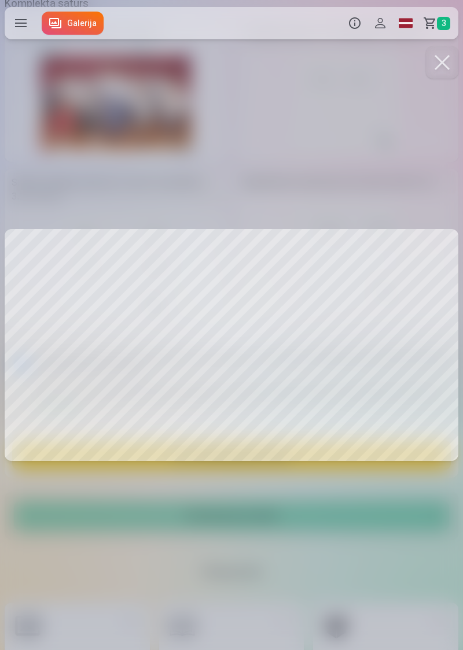
click at [86, 381] on div at bounding box center [231, 325] width 463 height 650
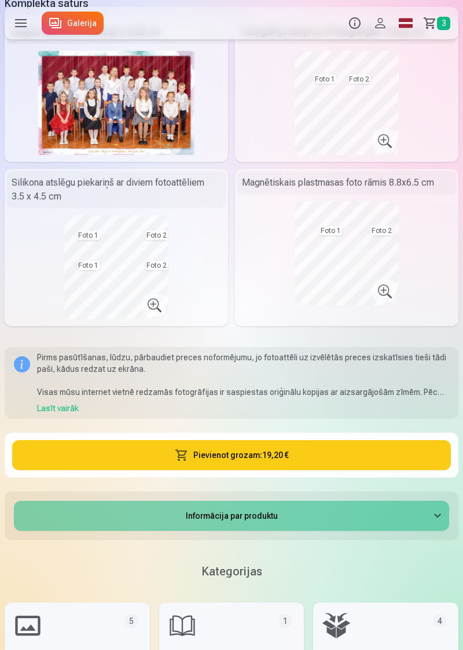
click at [200, 233] on button "Nomainiet foto" at bounding box center [192, 230] width 94 height 32
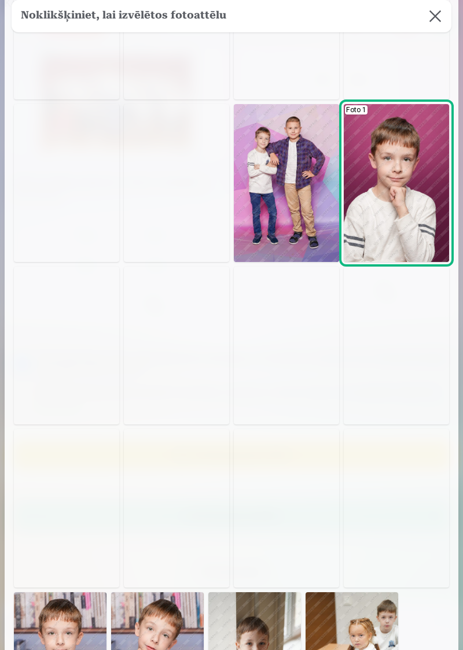
scroll to position [0, 0]
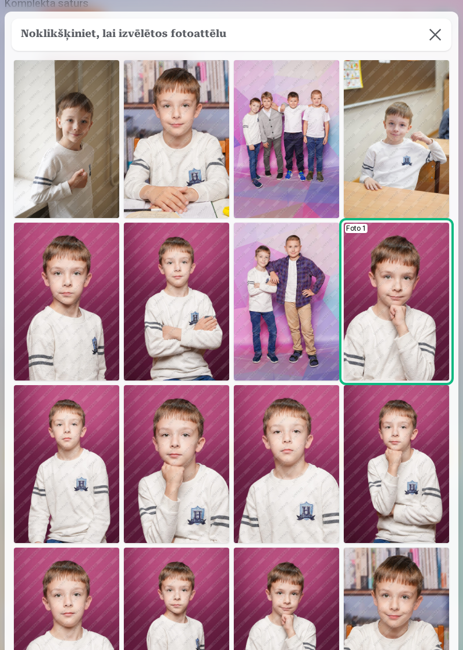
click at [437, 32] on button at bounding box center [435, 35] width 32 height 32
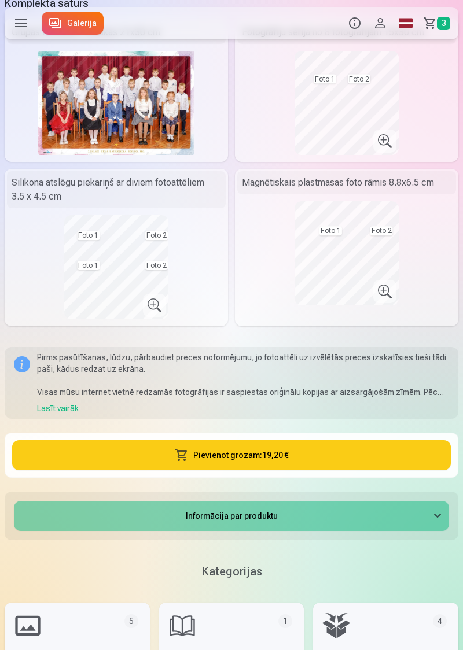
click at [440, 21] on span "3" at bounding box center [443, 23] width 13 height 13
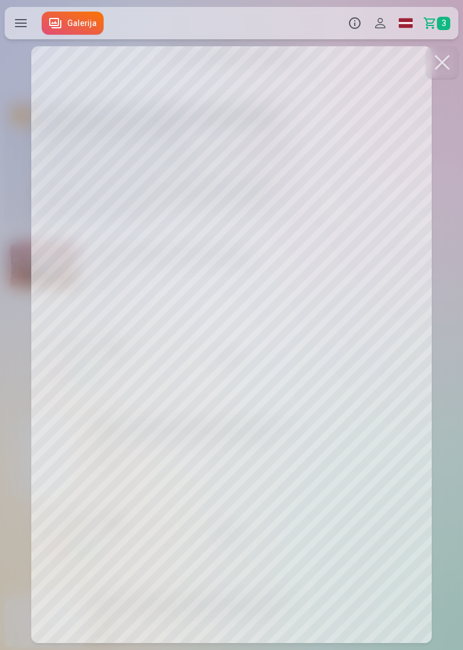
click at [448, 64] on button at bounding box center [442, 62] width 32 height 32
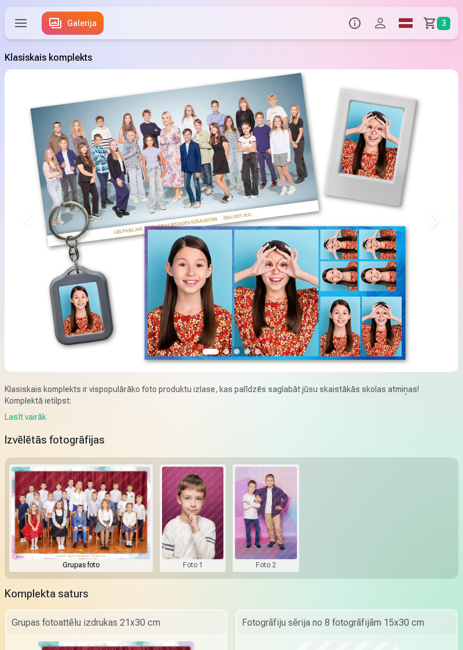
click at [269, 509] on button at bounding box center [266, 518] width 62 height 103
click at [363, 503] on div at bounding box center [231, 325] width 463 height 650
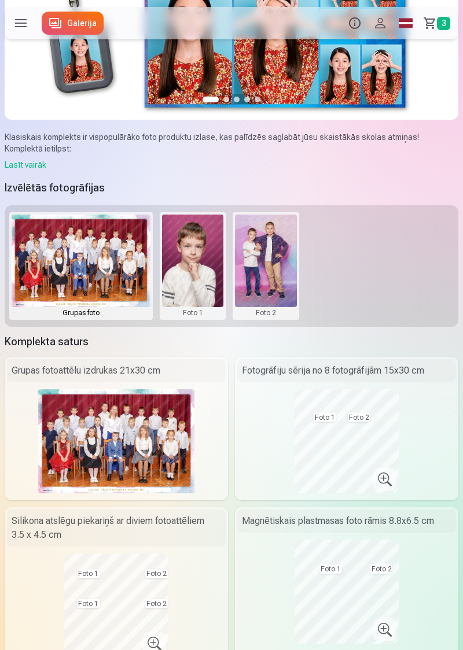
scroll to position [252, 0]
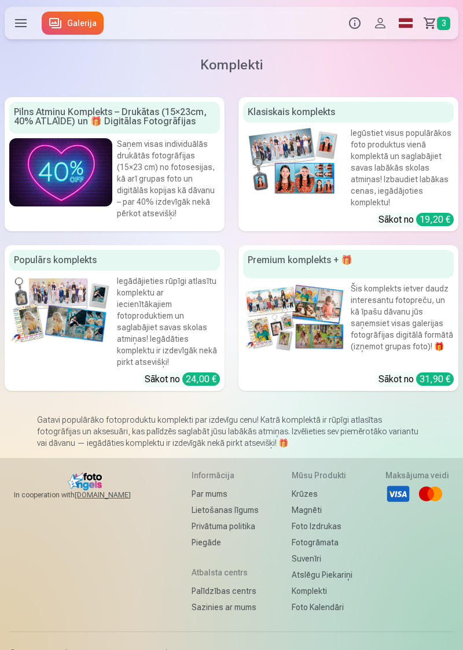
click at [70, 309] on img at bounding box center [60, 309] width 103 height 69
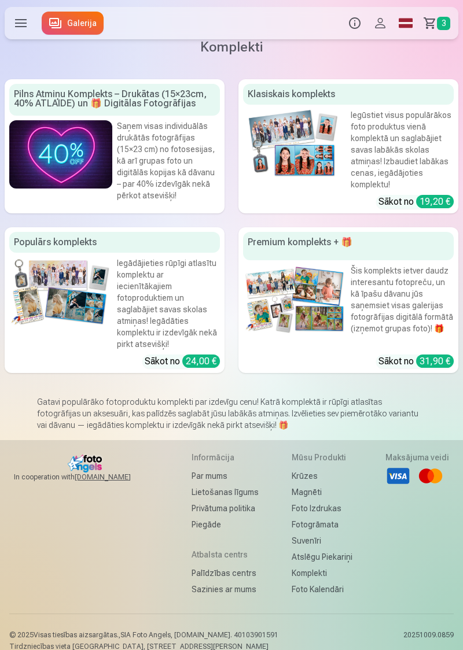
click at [97, 308] on img at bounding box center [60, 291] width 103 height 69
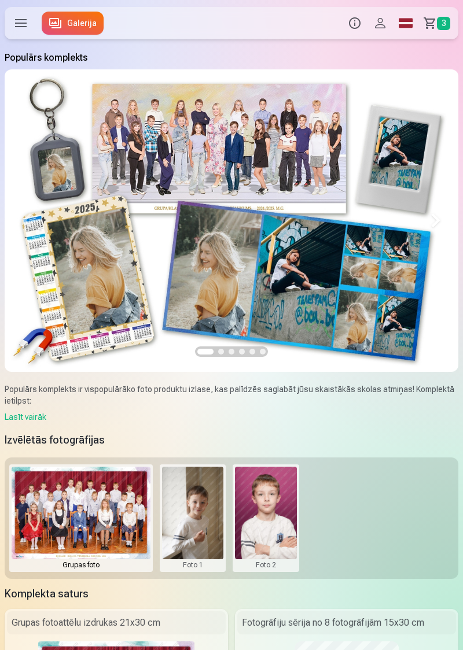
click at [191, 521] on button at bounding box center [193, 518] width 62 height 103
click at [200, 521] on button "Nomainiet foto" at bounding box center [192, 518] width 94 height 32
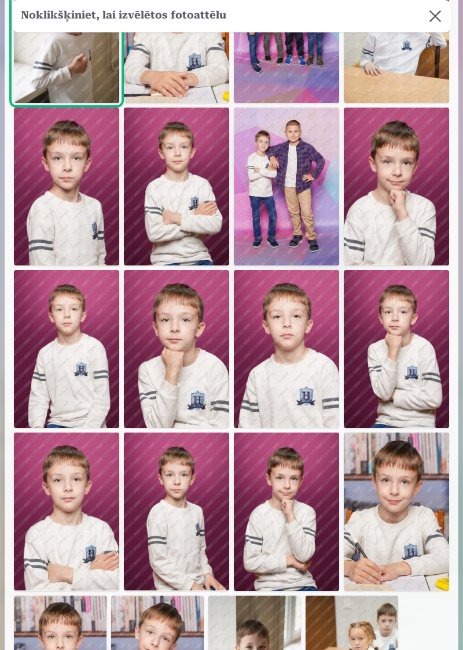
scroll to position [116, 0]
click at [68, 513] on img at bounding box center [66, 511] width 105 height 158
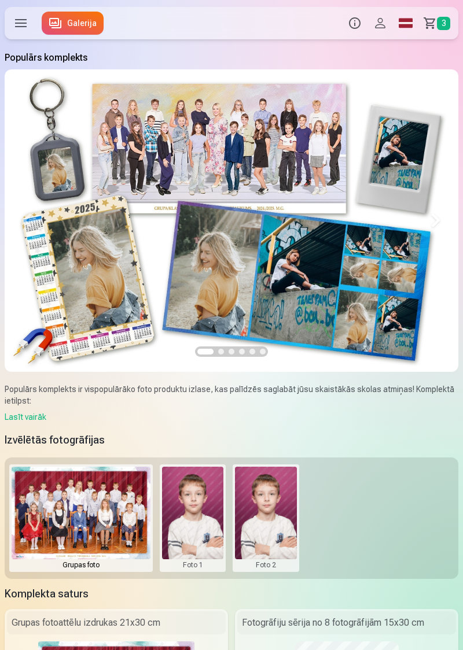
click at [268, 517] on button at bounding box center [266, 518] width 62 height 103
click at [278, 518] on button "Nomainiet foto" at bounding box center [266, 518] width 94 height 32
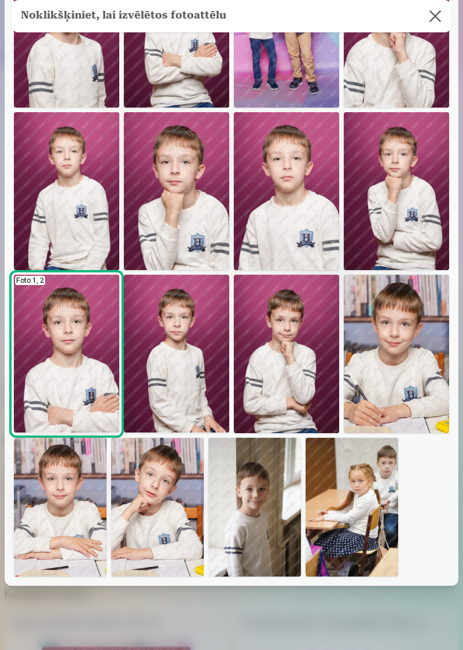
scroll to position [270, 0]
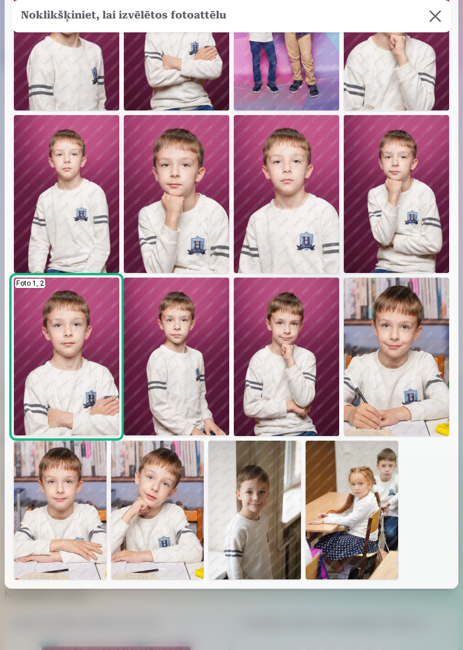
click at [411, 363] on img at bounding box center [396, 357] width 105 height 158
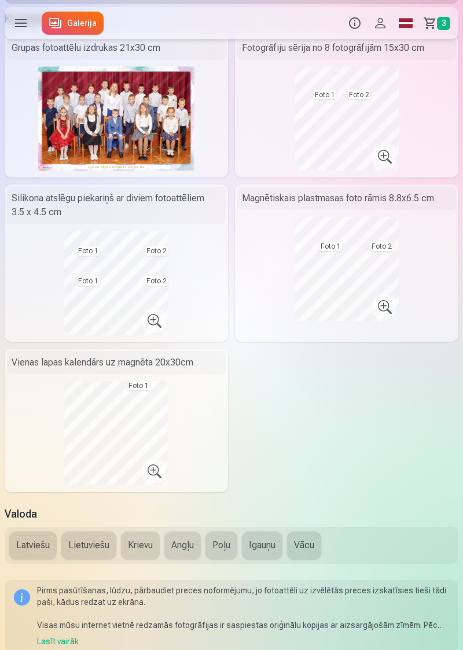
scroll to position [577, 0]
